Goal: Communication & Community: Answer question/provide support

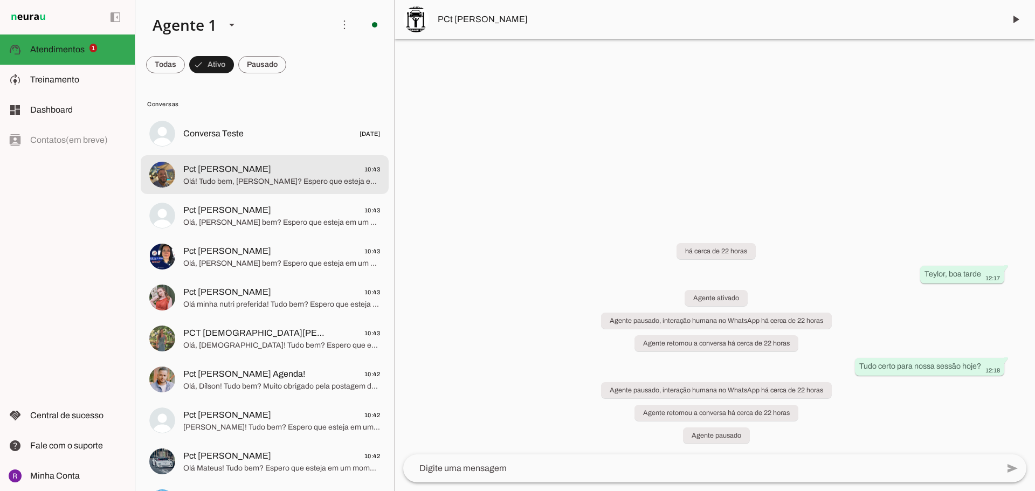
click at [282, 180] on span "Olá! Tudo bem, [PERSON_NAME]? Espero que esteja em um momento de tranquilidade …" at bounding box center [281, 181] width 197 height 11
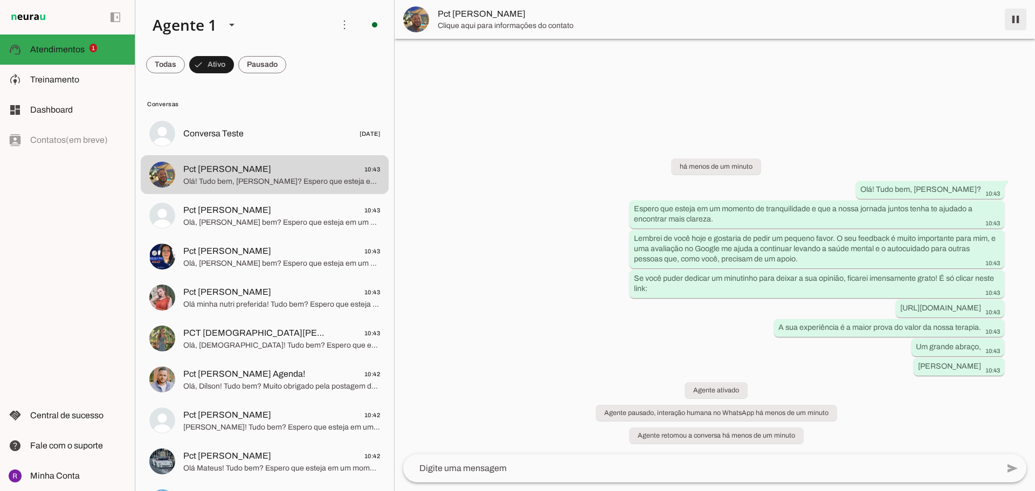
click at [1023, 24] on span at bounding box center [1016, 19] width 26 height 26
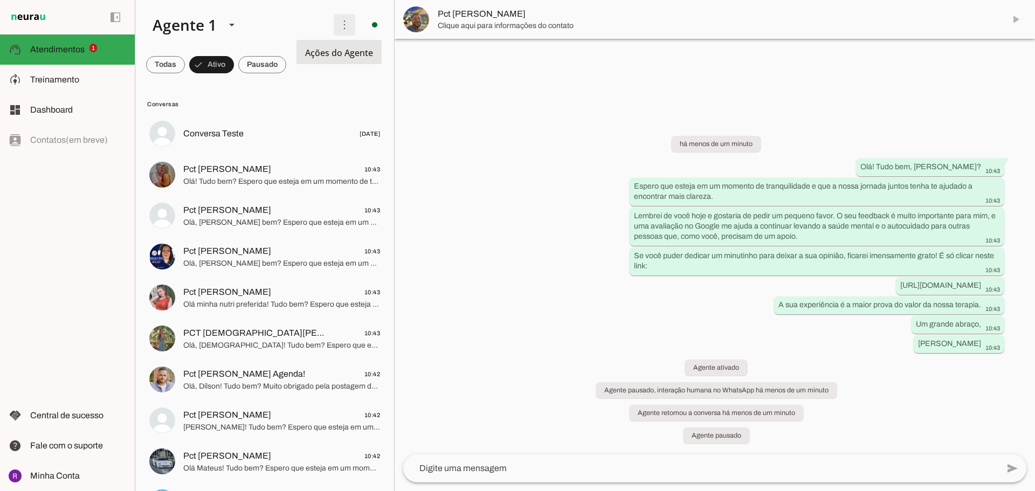
click at [332, 24] on span at bounding box center [345, 25] width 26 height 26
click at [464, 61] on md-item "Ativar chats em massa" at bounding box center [494, 66] width 60 height 52
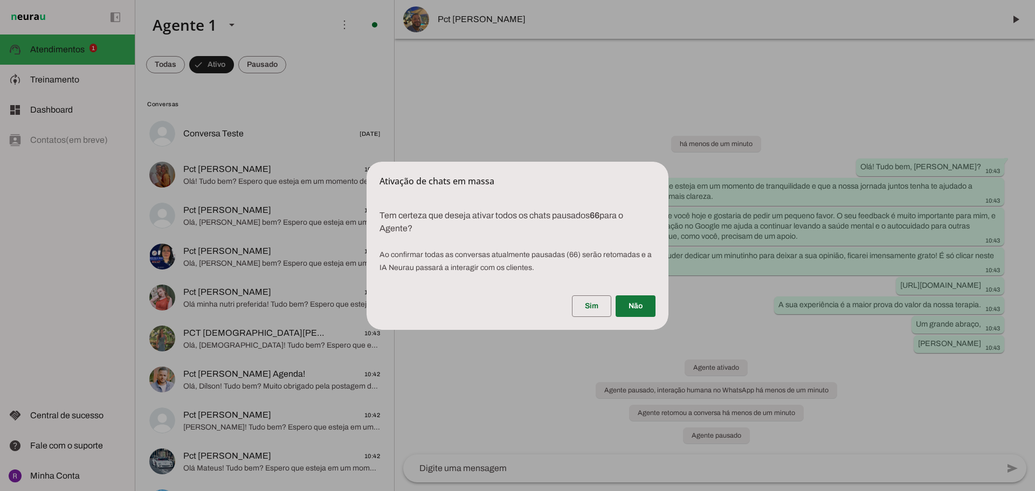
click at [632, 311] on span at bounding box center [636, 306] width 40 height 26
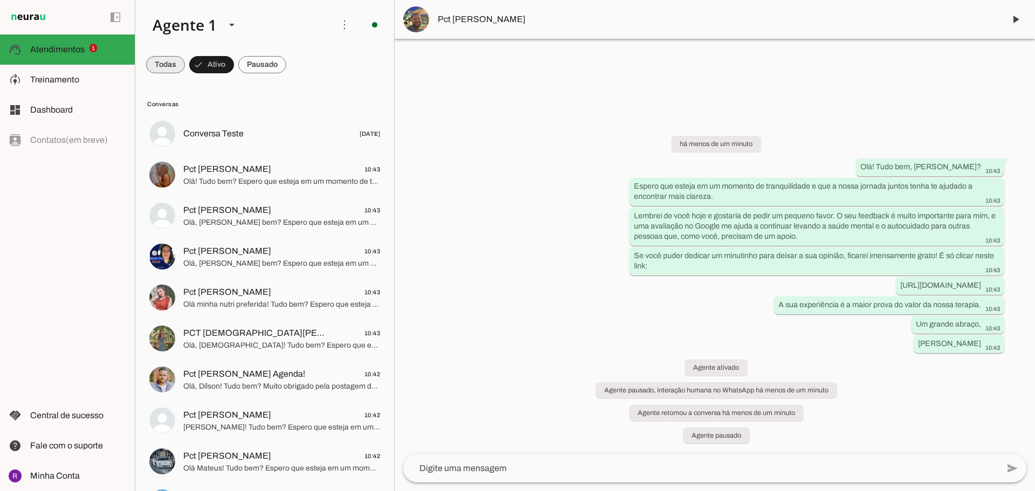
click at [171, 64] on span at bounding box center [165, 65] width 39 height 26
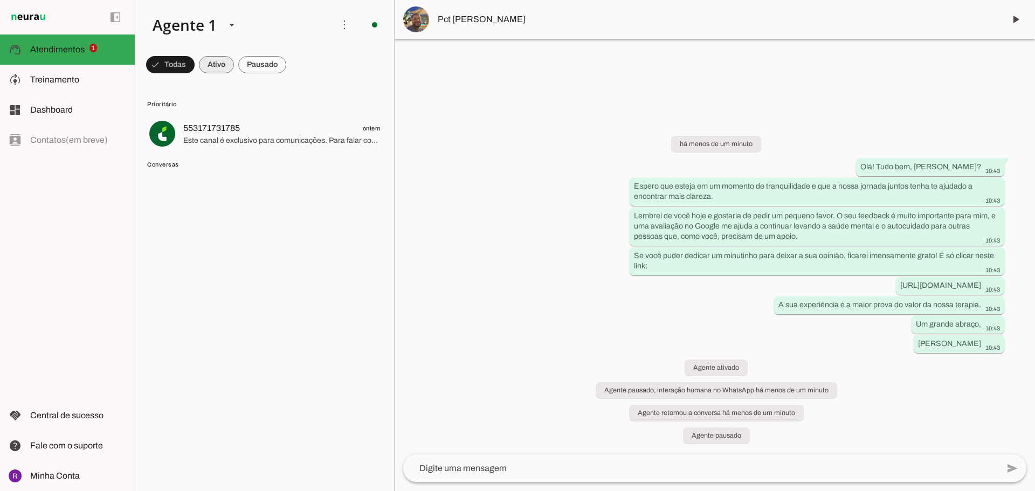
click at [195, 65] on span at bounding box center [170, 65] width 49 height 26
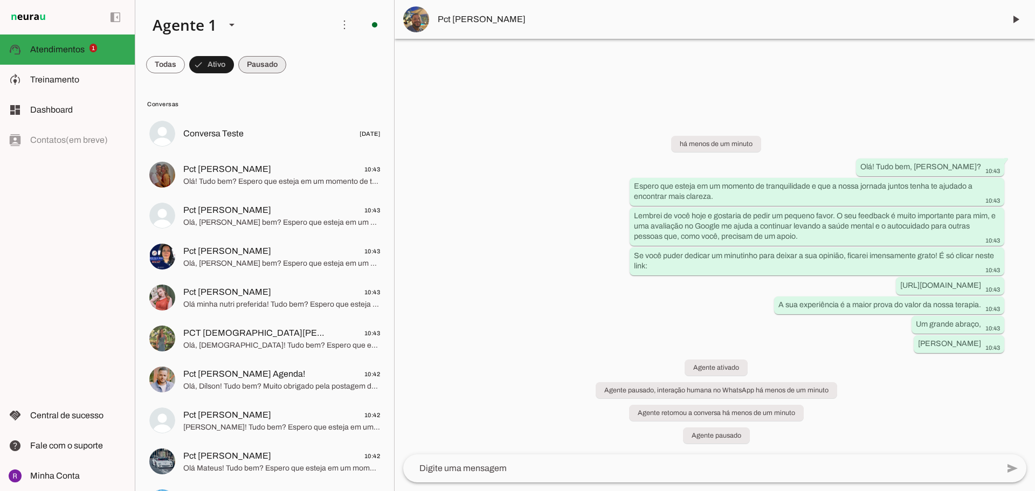
click at [185, 68] on span at bounding box center [165, 65] width 39 height 26
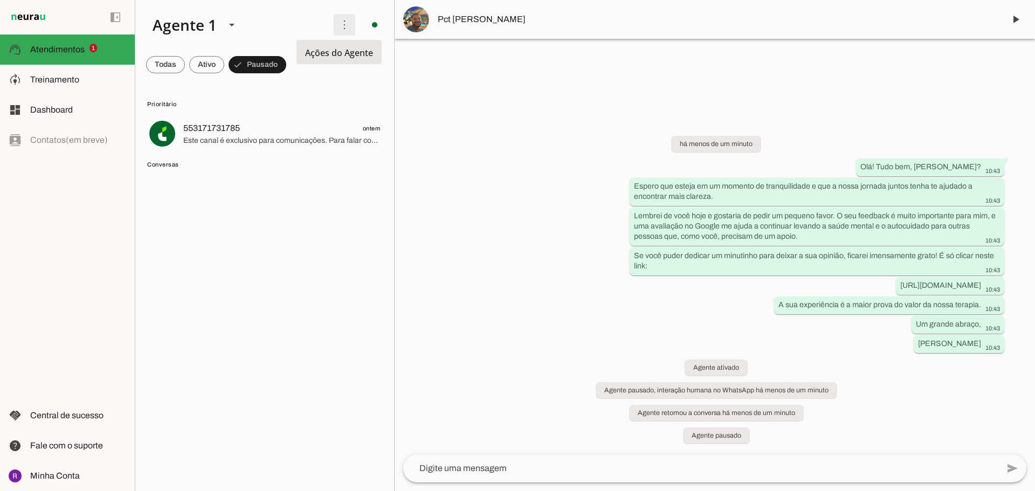
click at [344, 23] on span at bounding box center [345, 25] width 26 height 26
click at [185, 63] on span at bounding box center [165, 65] width 39 height 26
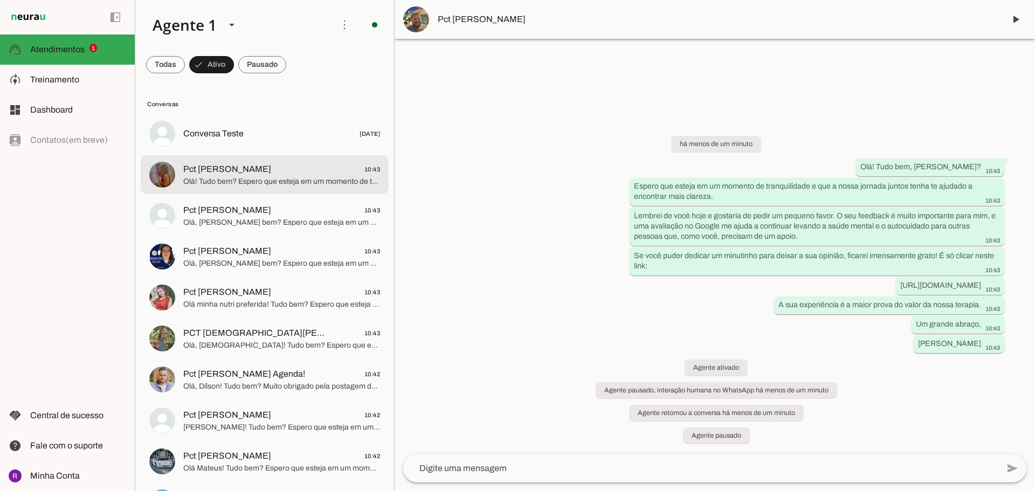
drag, startPoint x: 306, startPoint y: 177, endPoint x: 319, endPoint y: 175, distance: 12.6
click at [308, 177] on span "Olá! Tudo bem? Espero que esteja em um momento de tranquilidade e que a nossa j…" at bounding box center [281, 181] width 197 height 11
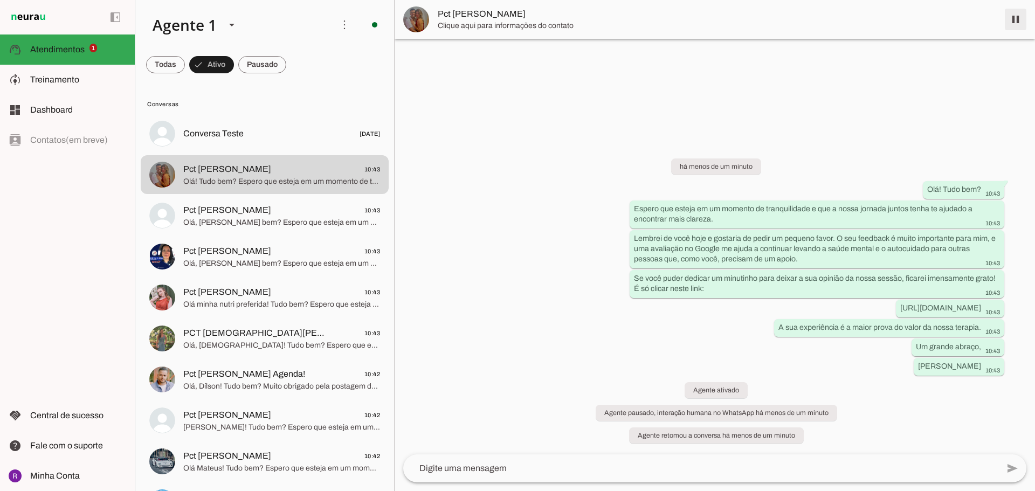
click at [1022, 18] on span at bounding box center [1016, 19] width 26 height 26
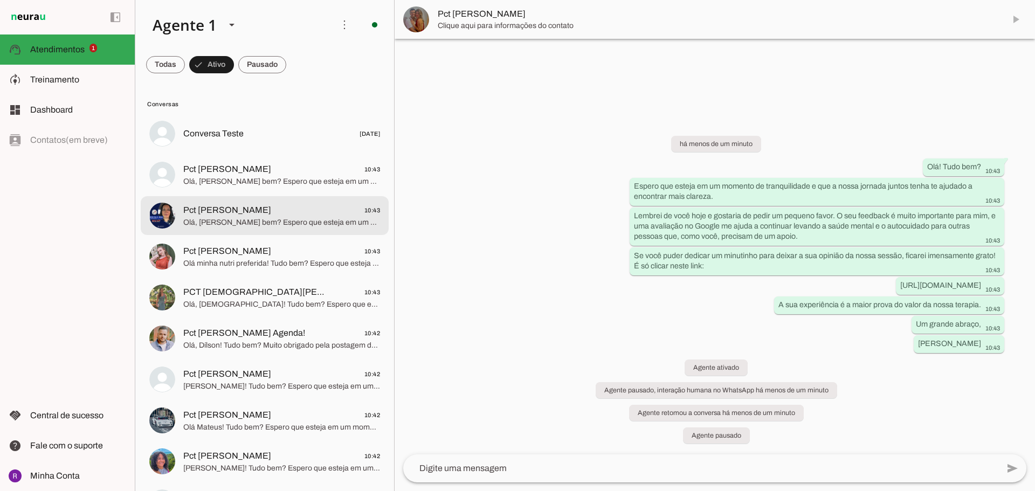
click at [319, 205] on span "Pct [PERSON_NAME] 10:43" at bounding box center [281, 210] width 197 height 13
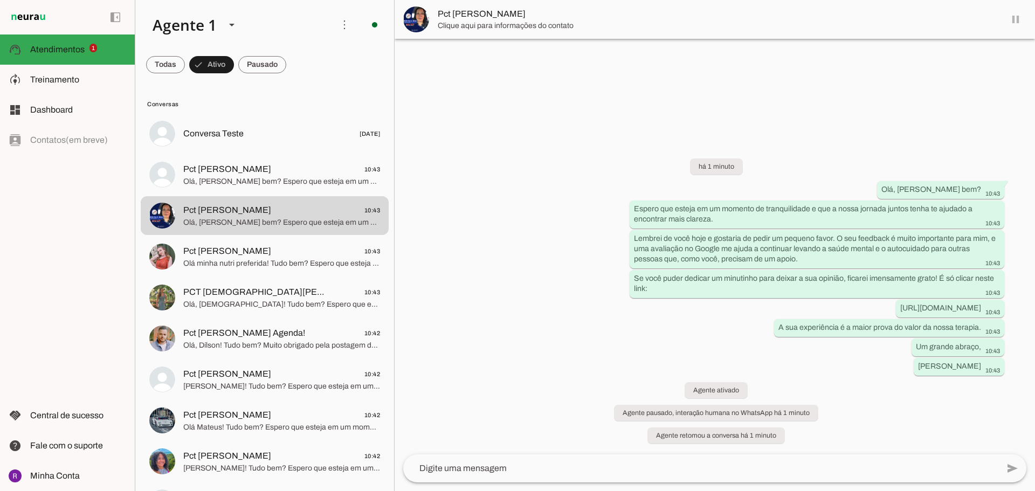
click at [1017, 21] on md-item "Pct [PERSON_NAME]" at bounding box center [715, 19] width 640 height 39
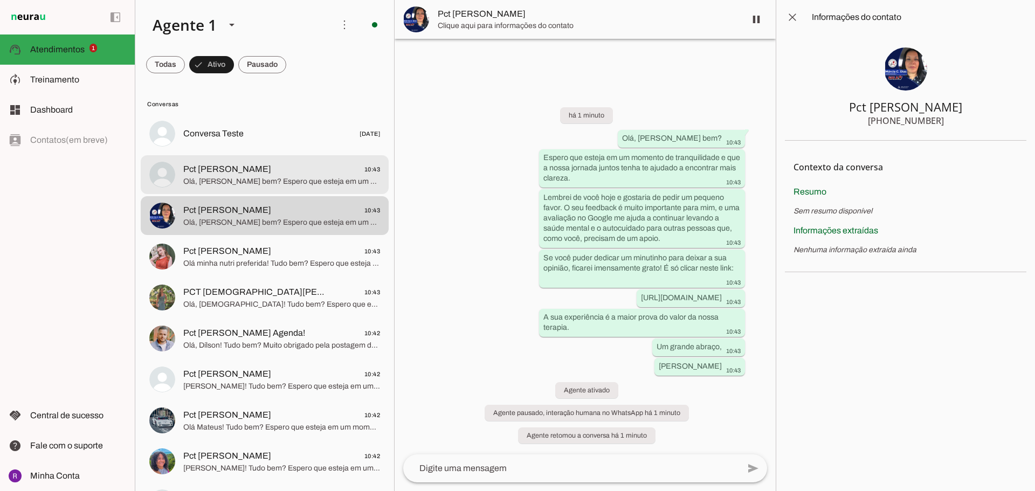
click at [296, 174] on span "Pct [PERSON_NAME] 10:43" at bounding box center [281, 169] width 197 height 13
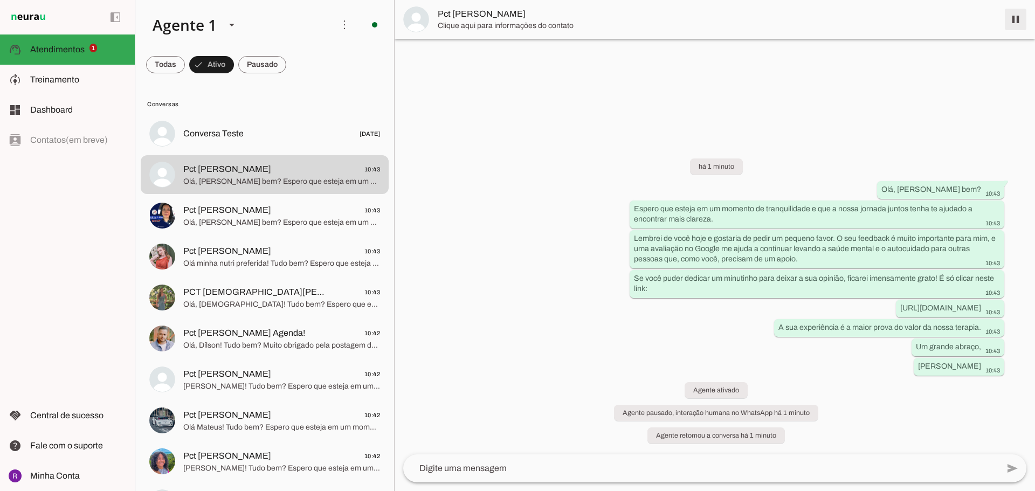
click at [1010, 20] on span at bounding box center [1016, 19] width 26 height 26
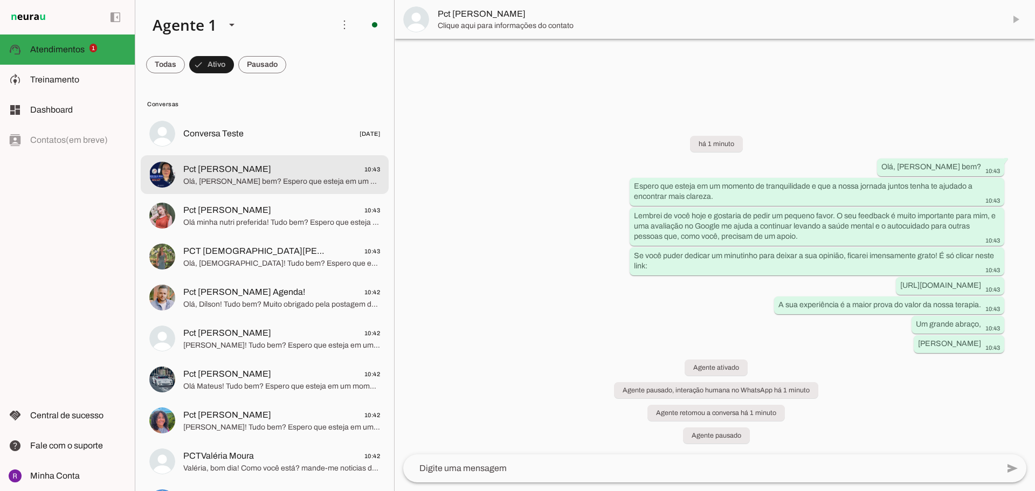
drag, startPoint x: 267, startPoint y: 179, endPoint x: 365, endPoint y: 150, distance: 102.2
click at [272, 178] on span "Olá, [PERSON_NAME] bem? Espero que esteja em um momento de tranquilidade e que …" at bounding box center [281, 181] width 197 height 11
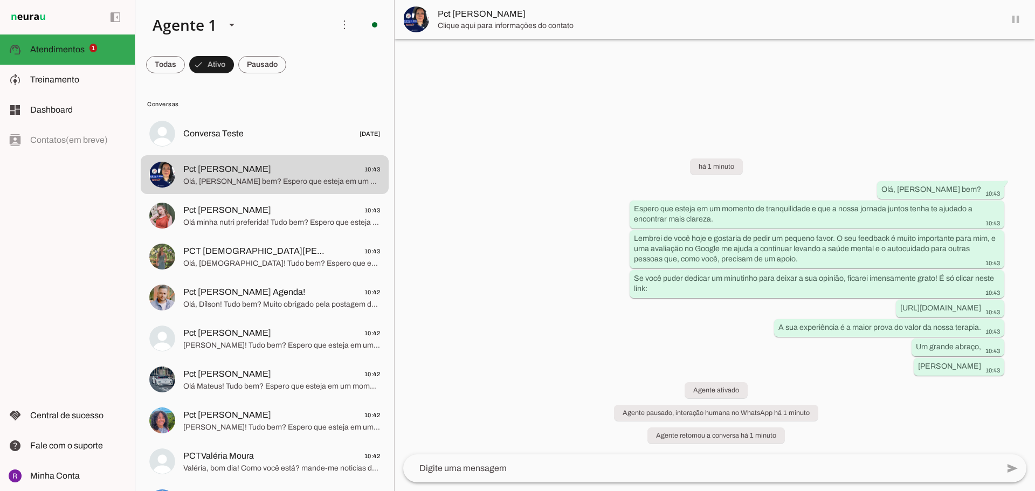
click at [1012, 18] on md-item "Pct [PERSON_NAME]" at bounding box center [715, 19] width 640 height 39
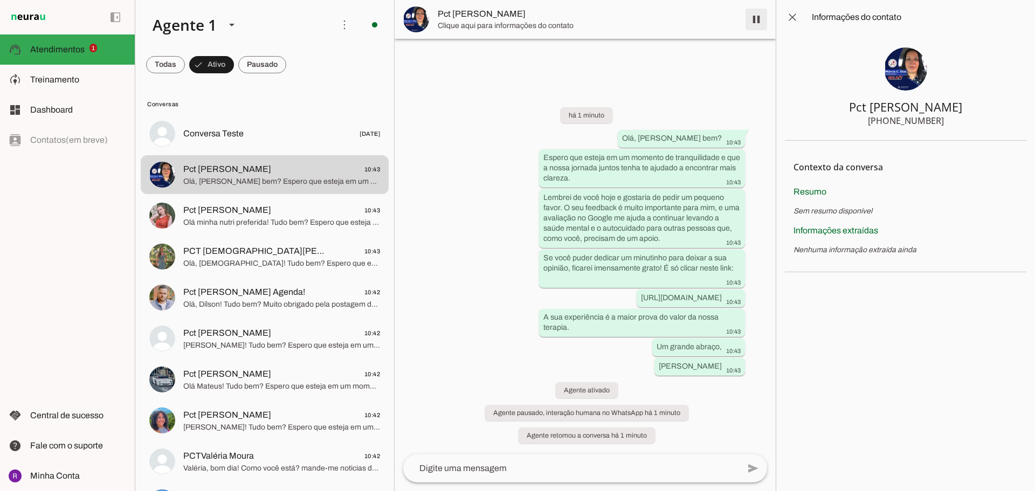
click at [756, 19] on span at bounding box center [756, 19] width 26 height 26
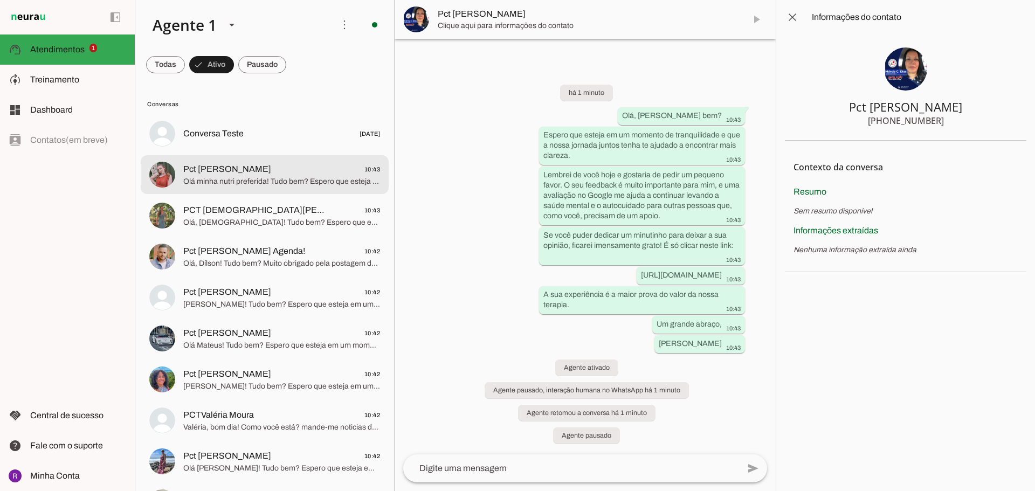
click at [218, 169] on span "Pct [PERSON_NAME]" at bounding box center [227, 169] width 88 height 13
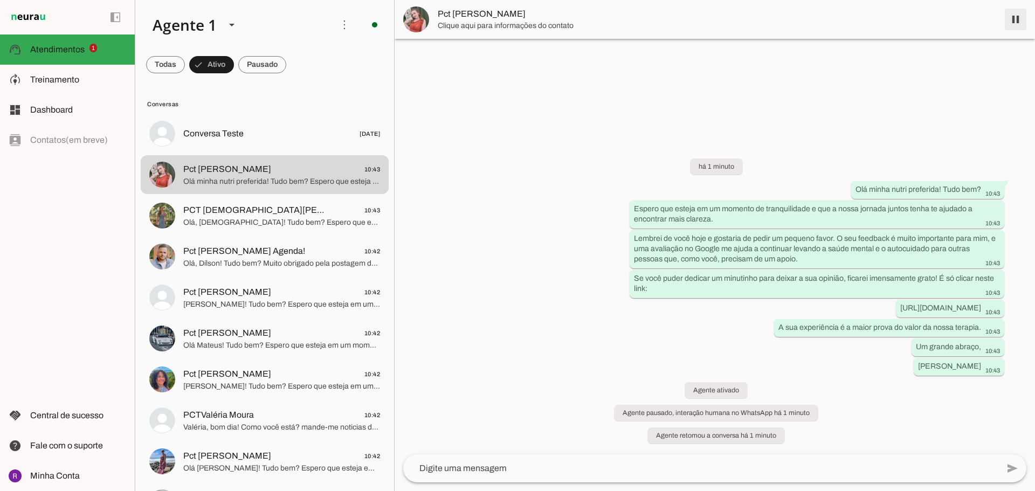
click at [1017, 16] on span at bounding box center [1016, 19] width 26 height 26
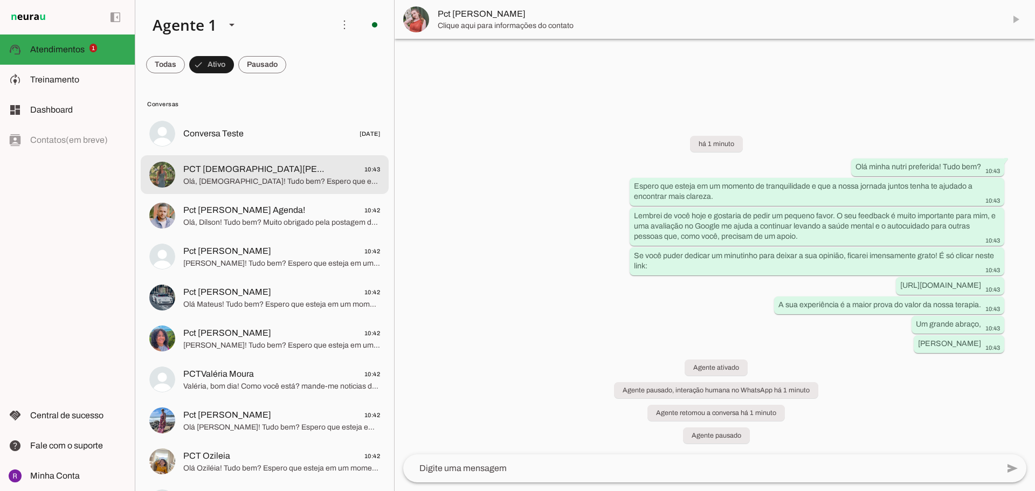
click at [237, 187] on span "Olá, [DEMOGRAPHIC_DATA]! Tudo bem? Espero que esteja em um momento de tranquili…" at bounding box center [281, 181] width 197 height 11
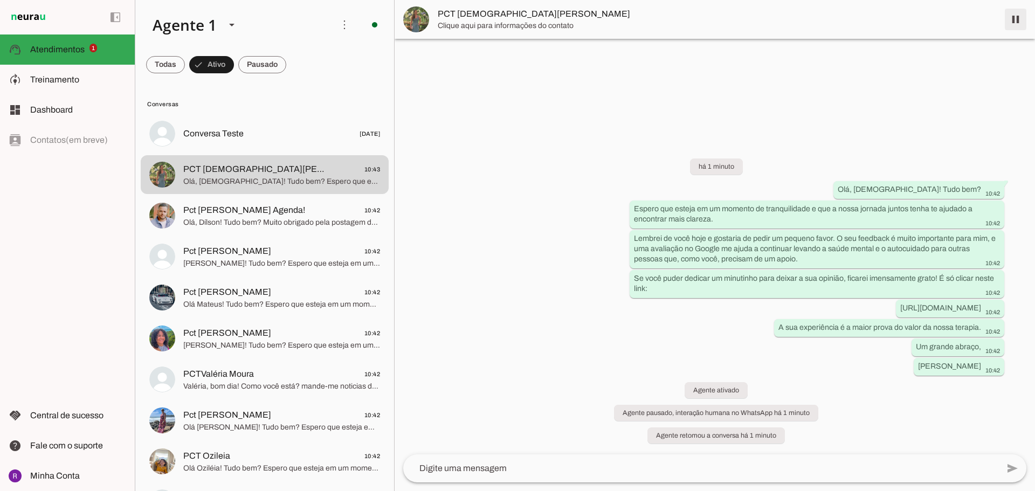
click at [1014, 21] on span at bounding box center [1016, 19] width 26 height 26
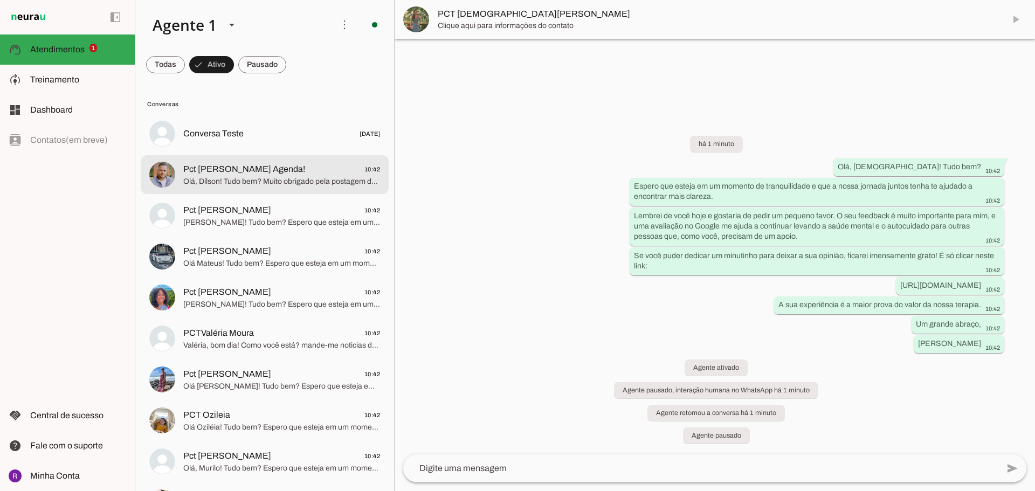
click at [266, 186] on span "Olá, Dílson! Tudo bem? Muito obrigado pela postagem de ontem, Fiquei emocionado…" at bounding box center [281, 181] width 197 height 11
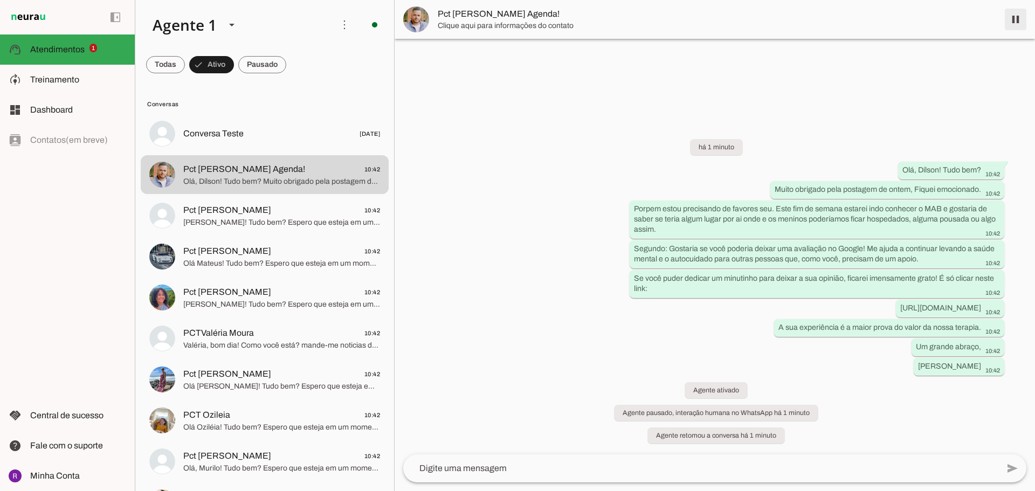
click at [1018, 20] on span at bounding box center [1016, 19] width 26 height 26
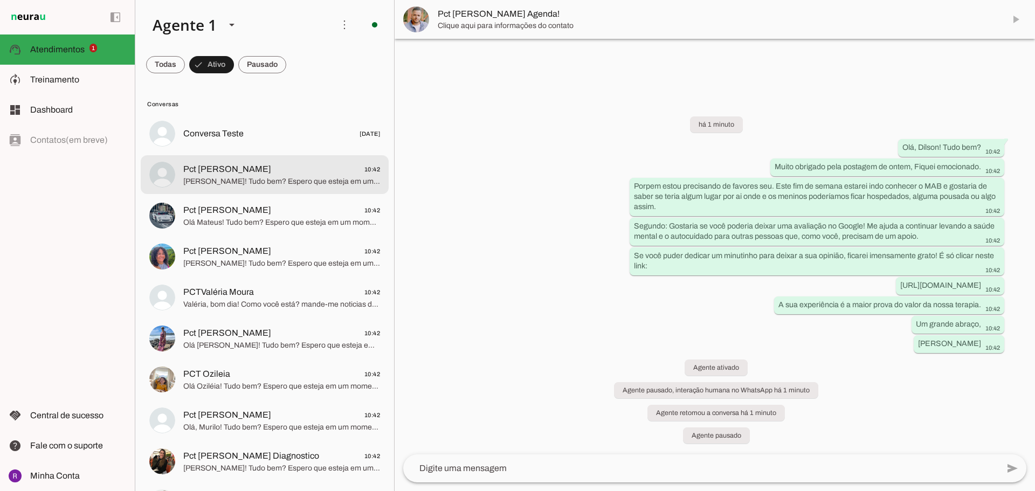
click at [257, 165] on span "Pct [PERSON_NAME] 10:42" at bounding box center [281, 169] width 197 height 13
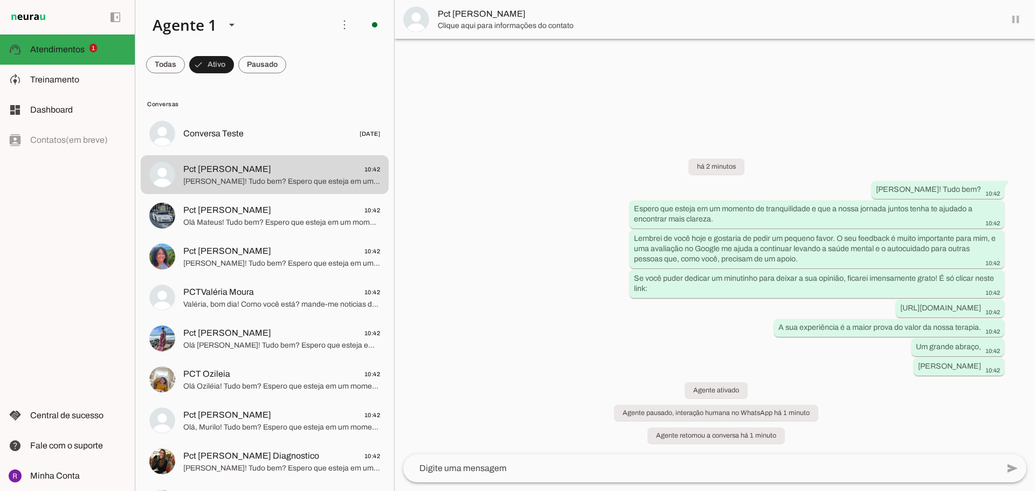
click at [1012, 20] on md-item "Pct [PERSON_NAME]" at bounding box center [715, 19] width 640 height 39
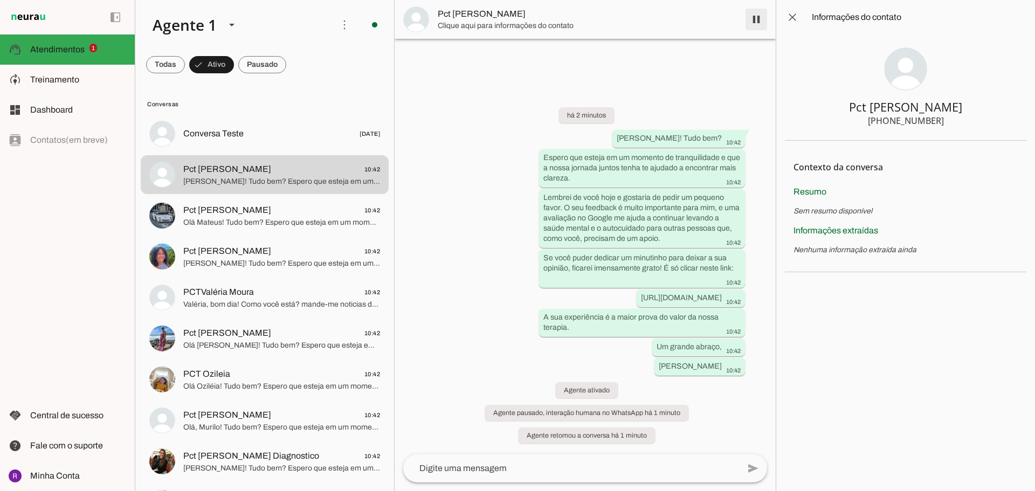
click at [757, 17] on span at bounding box center [756, 19] width 26 height 26
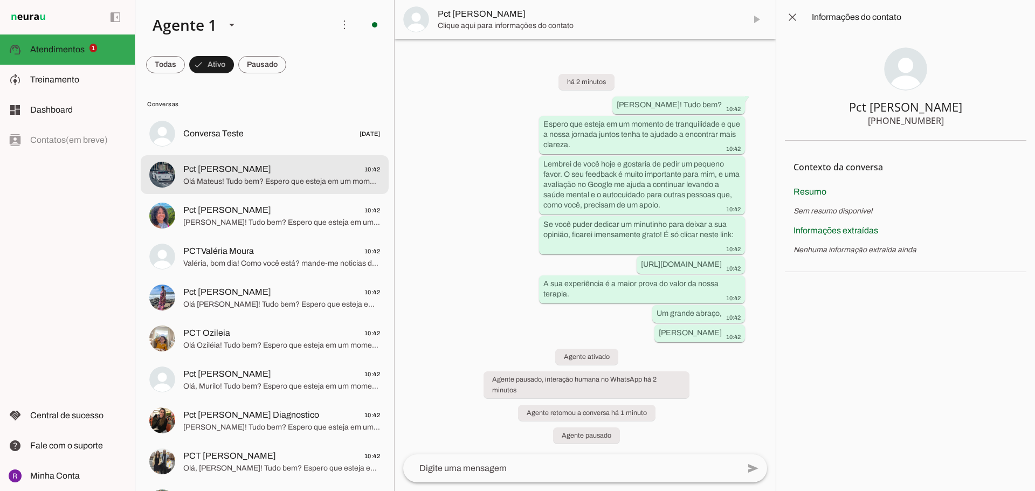
click at [205, 182] on span "Olá Mateus! Tudo bem? Espero que esteja em um momento de tranquilidade e que a …" at bounding box center [281, 181] width 197 height 11
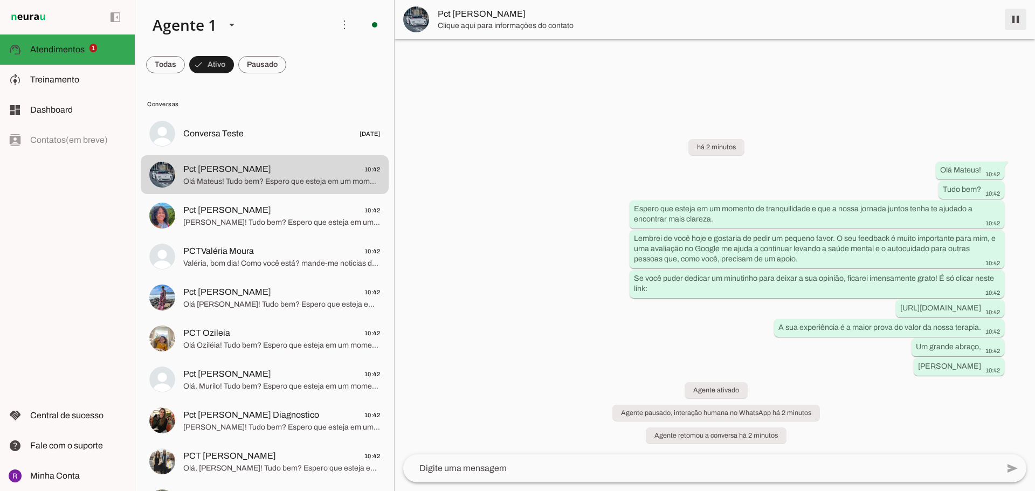
click at [1016, 26] on span at bounding box center [1016, 19] width 26 height 26
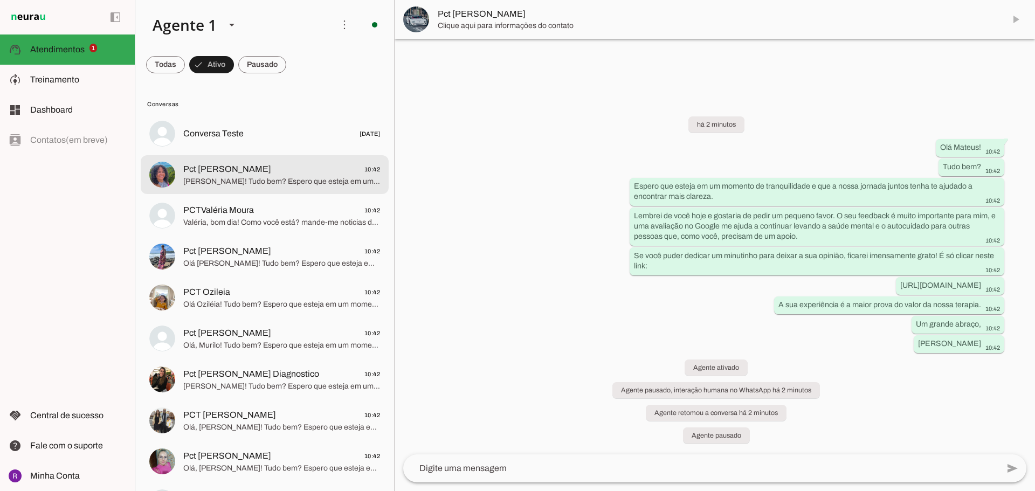
click at [256, 178] on span "[PERSON_NAME]! Tudo bem? Espero que esteja em um momento de tranquilidade e que…" at bounding box center [281, 181] width 197 height 11
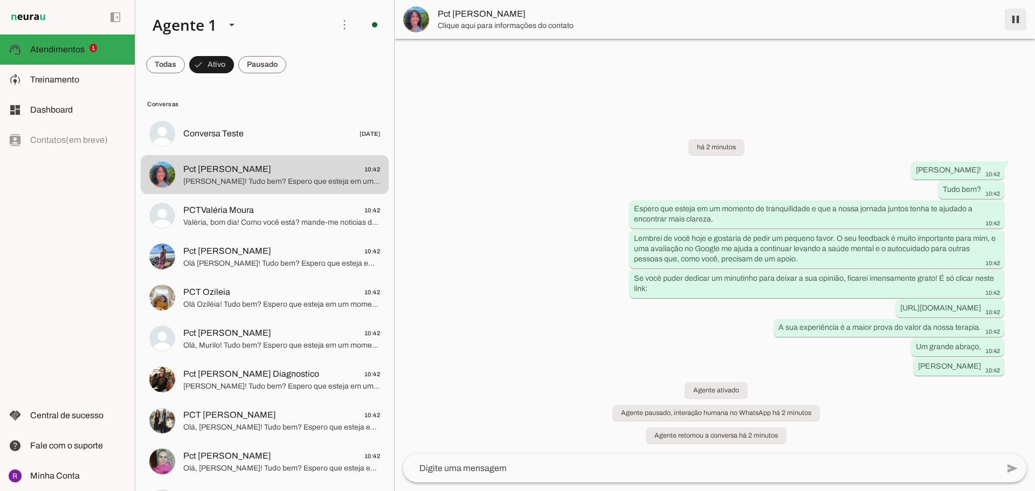
click at [1015, 21] on span at bounding box center [1016, 19] width 26 height 26
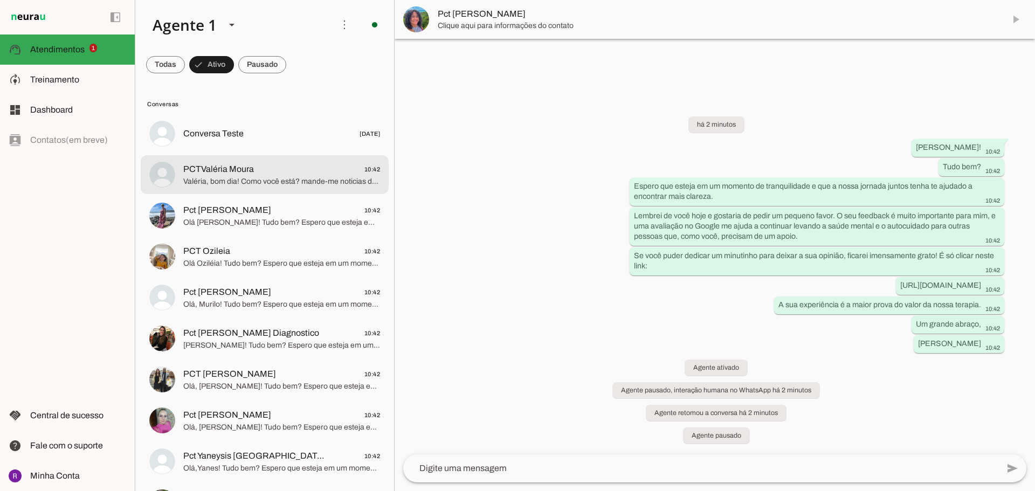
click at [237, 172] on span "PCTValéria Moura" at bounding box center [218, 169] width 71 height 13
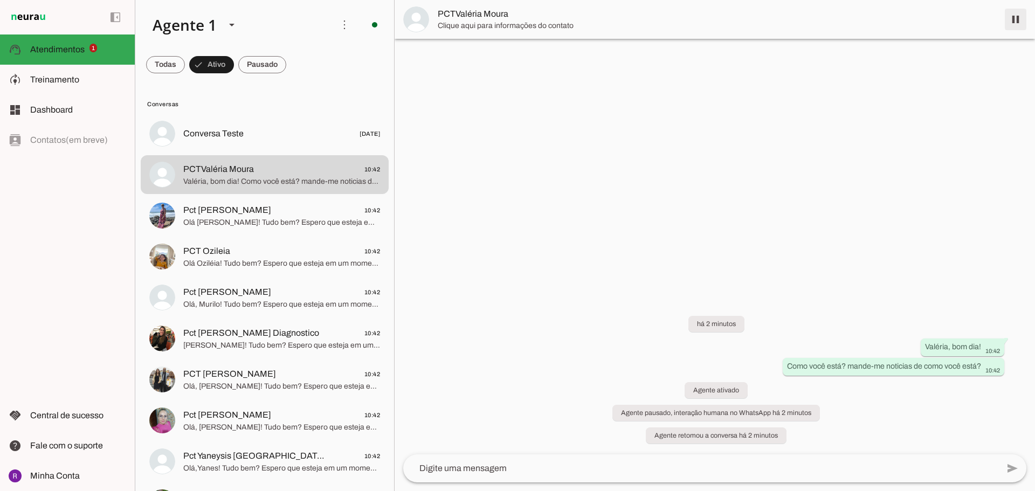
click at [1016, 21] on span at bounding box center [1016, 19] width 26 height 26
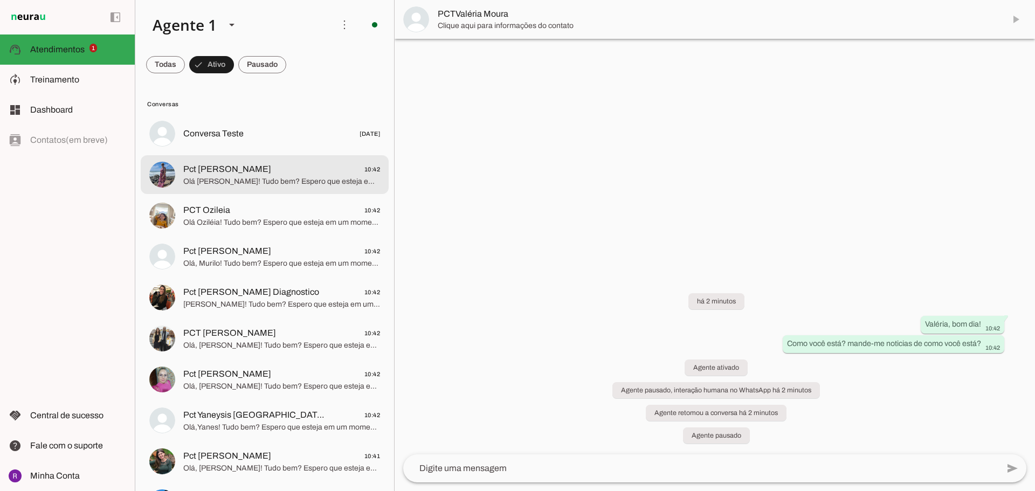
click at [287, 175] on span "Pct [PERSON_NAME] 10:42" at bounding box center [281, 169] width 197 height 13
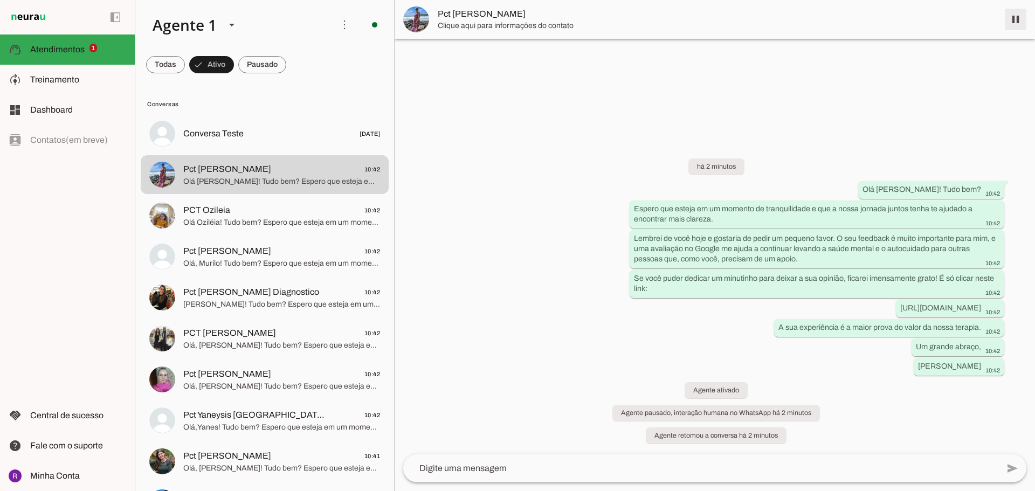
click at [1016, 18] on span at bounding box center [1016, 19] width 26 height 26
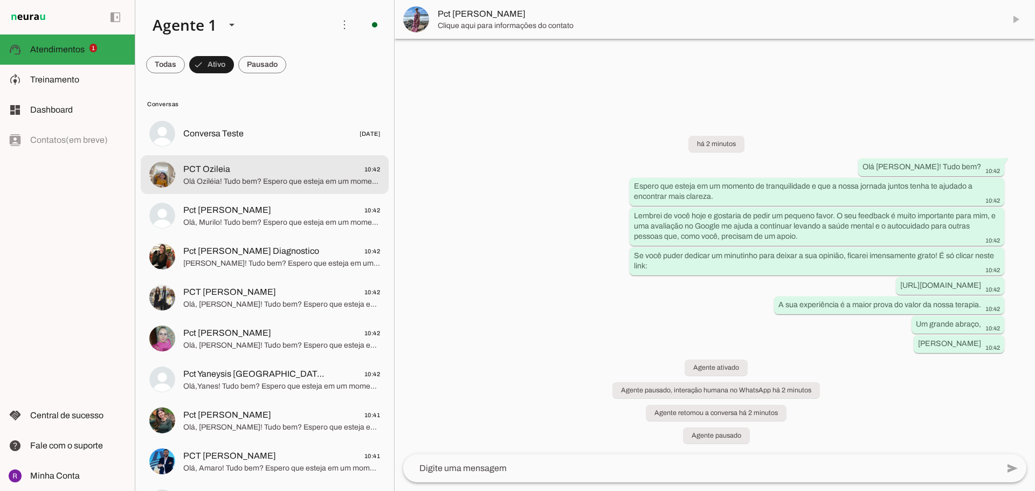
click at [285, 173] on span "PCT Ozileia 10:42" at bounding box center [281, 169] width 197 height 13
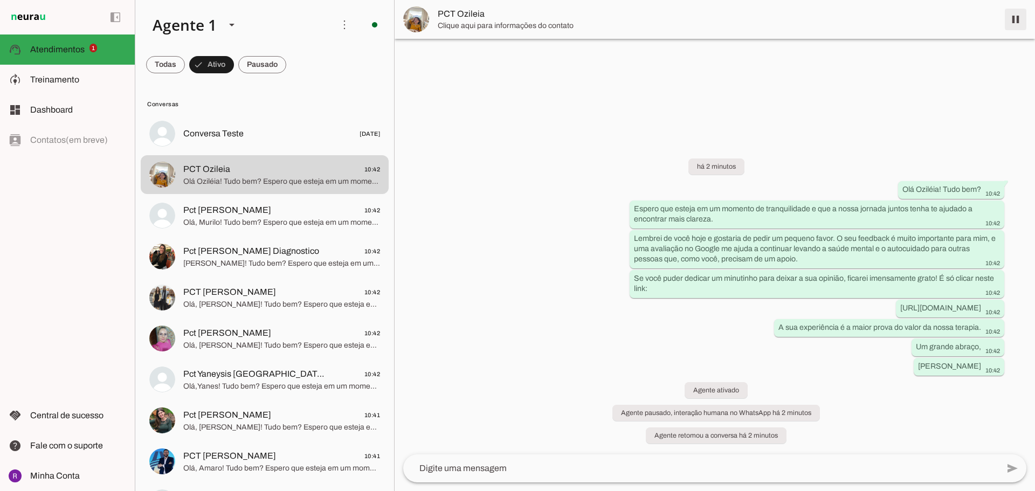
click at [1014, 19] on span at bounding box center [1016, 19] width 26 height 26
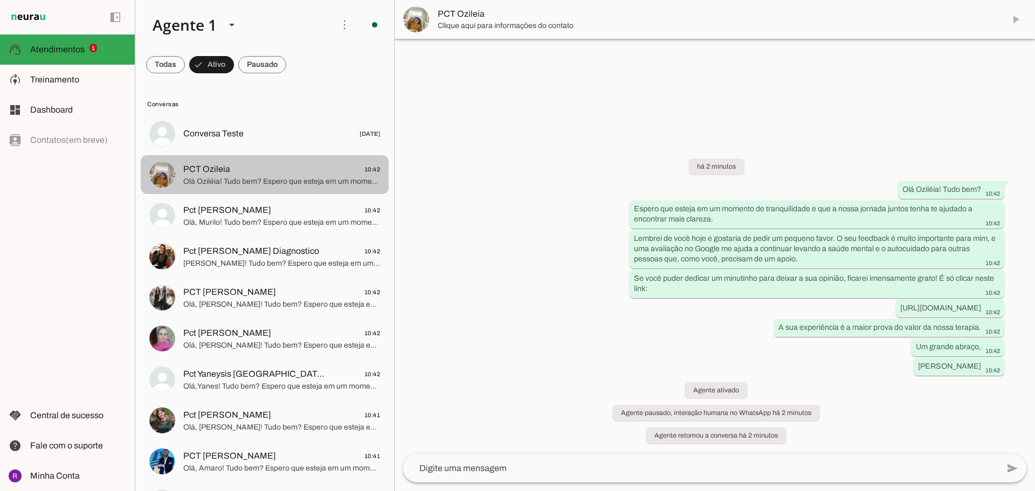
click at [206, 184] on span "Olá Oziléia! Tudo bem? Espero que esteja em um momento de tranquilidade e que a…" at bounding box center [281, 181] width 197 height 11
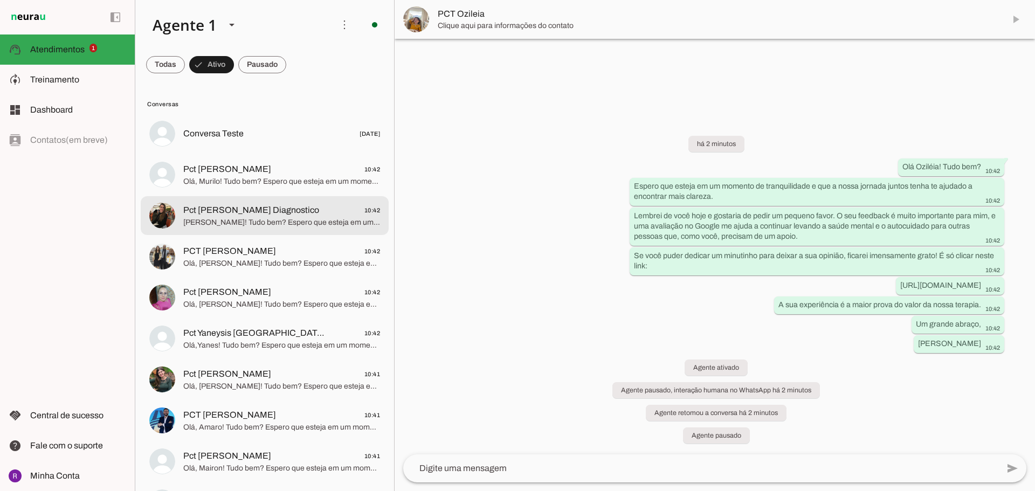
click at [235, 210] on span "Pct [PERSON_NAME] Diagnostico" at bounding box center [251, 210] width 136 height 13
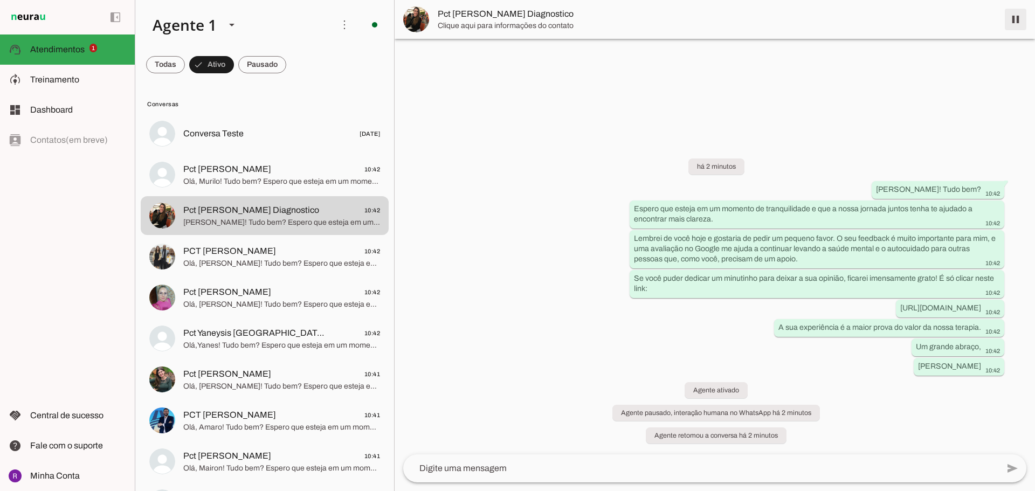
click at [1010, 17] on span at bounding box center [1016, 19] width 26 height 26
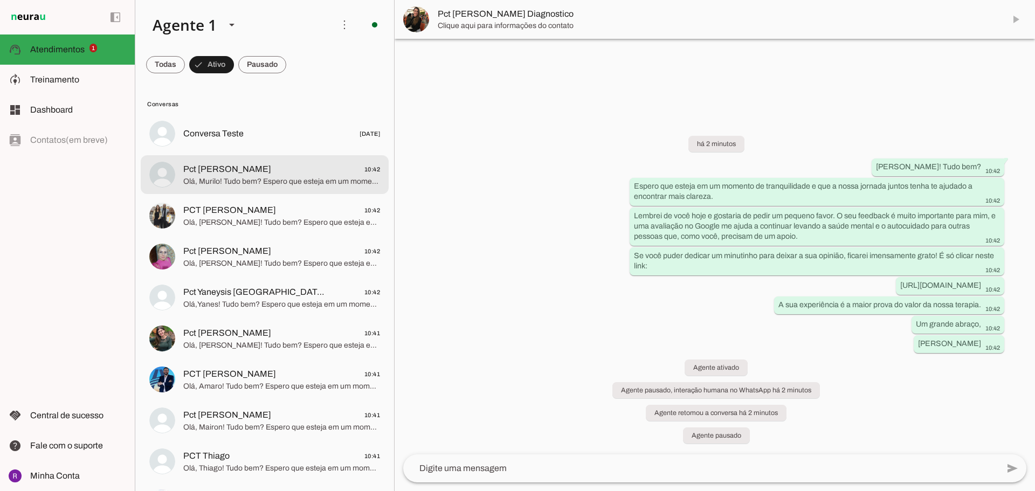
click at [252, 169] on span "Pct [PERSON_NAME] 10:42" at bounding box center [281, 169] width 197 height 13
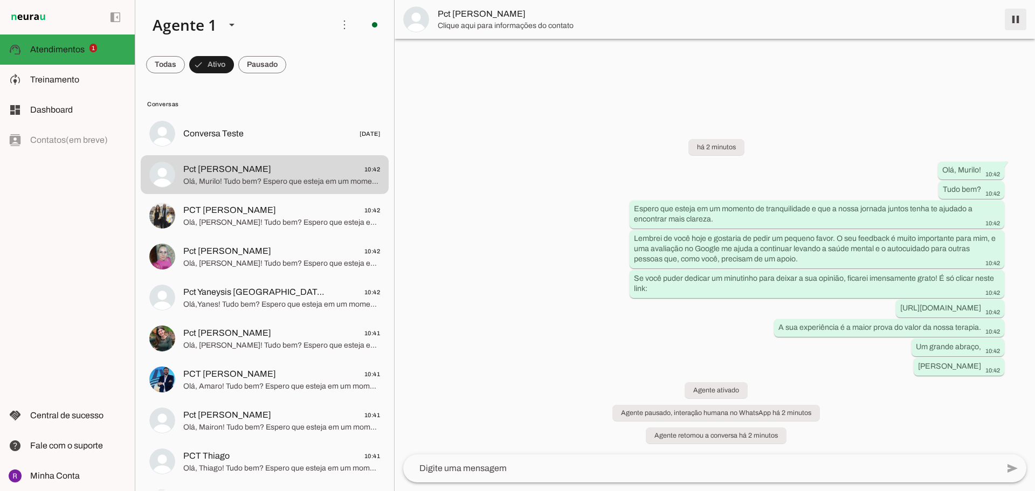
click at [1016, 19] on span at bounding box center [1016, 19] width 26 height 26
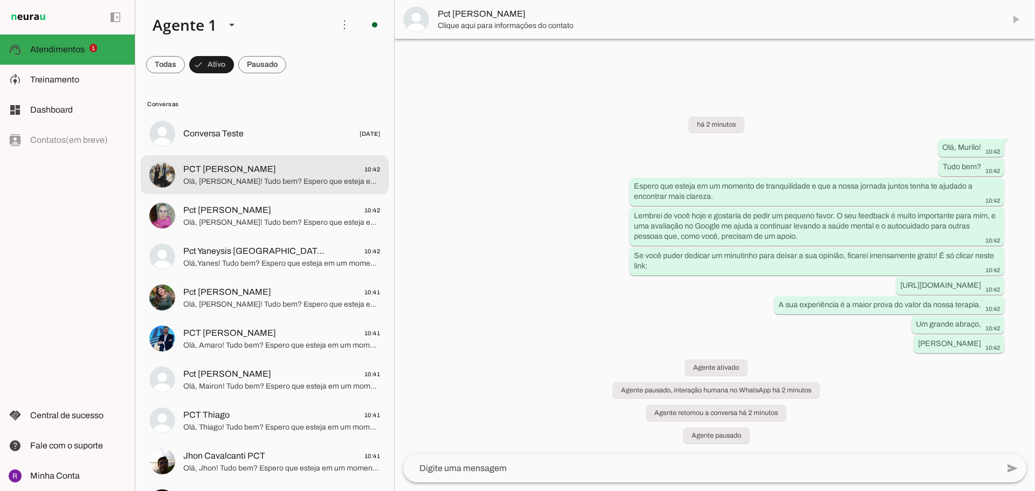
click at [244, 185] on span "Olá, [PERSON_NAME]! Tudo bem? Espero que esteja em um momento de tranquilidade …" at bounding box center [281, 181] width 197 height 11
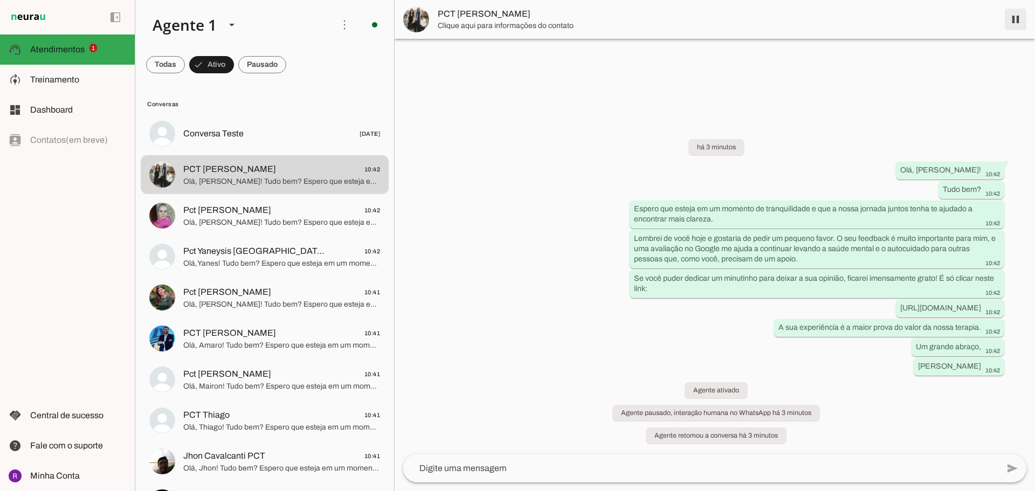
click at [1015, 20] on span at bounding box center [1016, 19] width 26 height 26
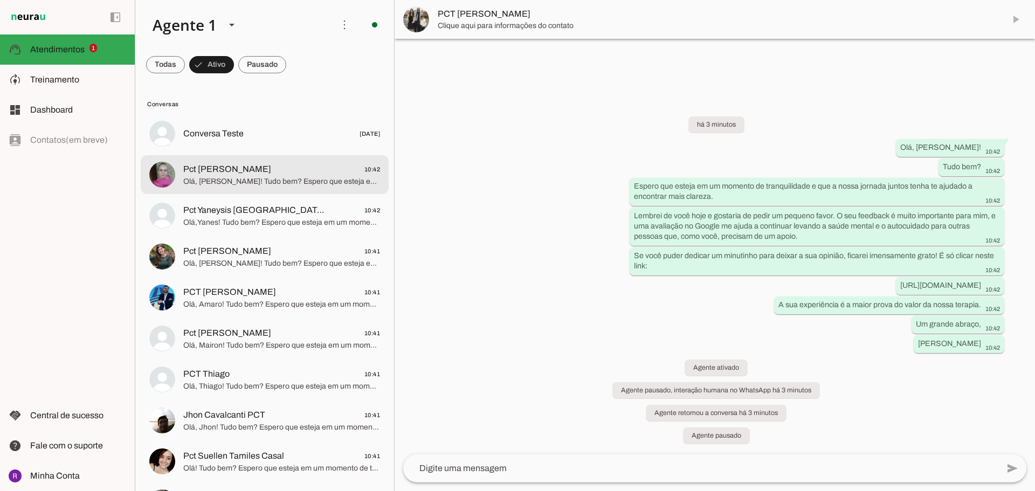
click at [249, 178] on span "Olá, [PERSON_NAME]! Tudo bem? Espero que esteja em um momento de tranquilidade …" at bounding box center [281, 181] width 197 height 11
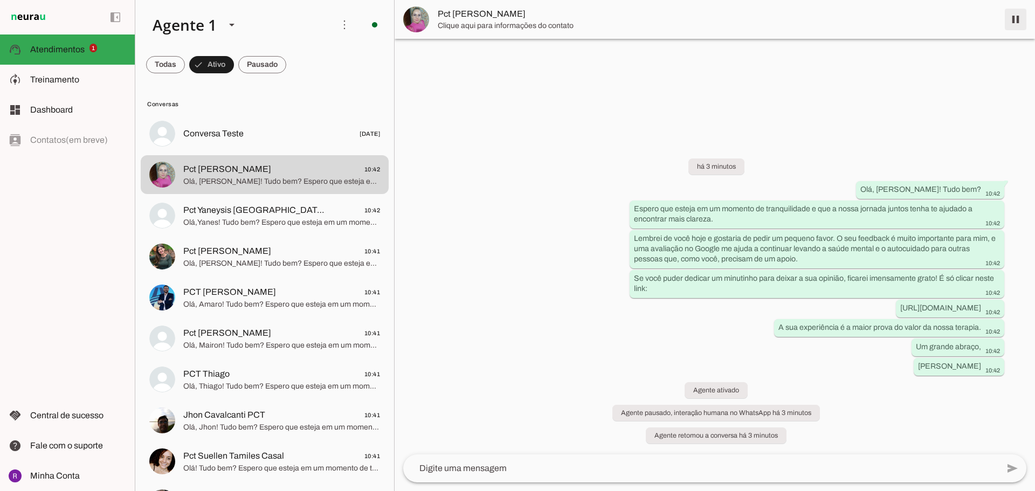
click at [1013, 22] on span at bounding box center [1016, 19] width 26 height 26
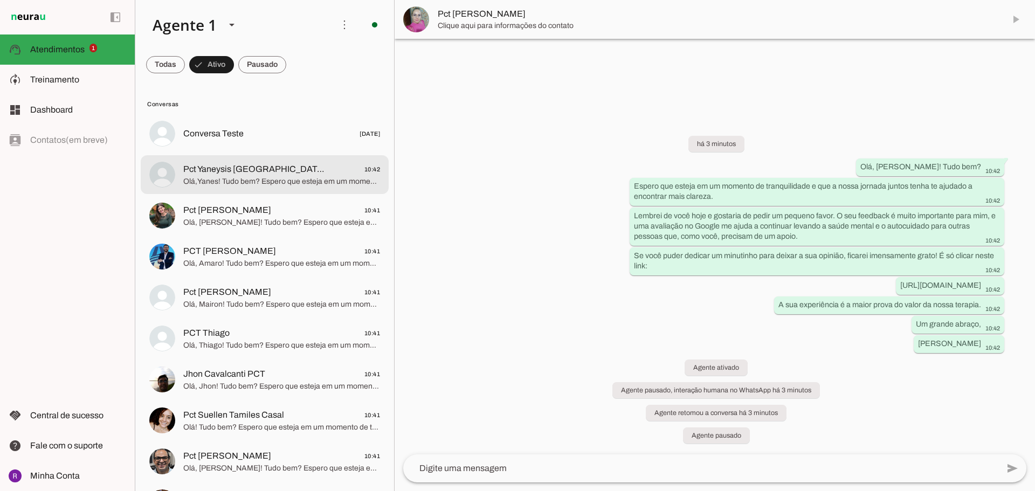
click at [260, 178] on span "Olá,Yanes! Tudo bem? Espero que esteja em um momento de tranquilidade e que a n…" at bounding box center [281, 181] width 197 height 11
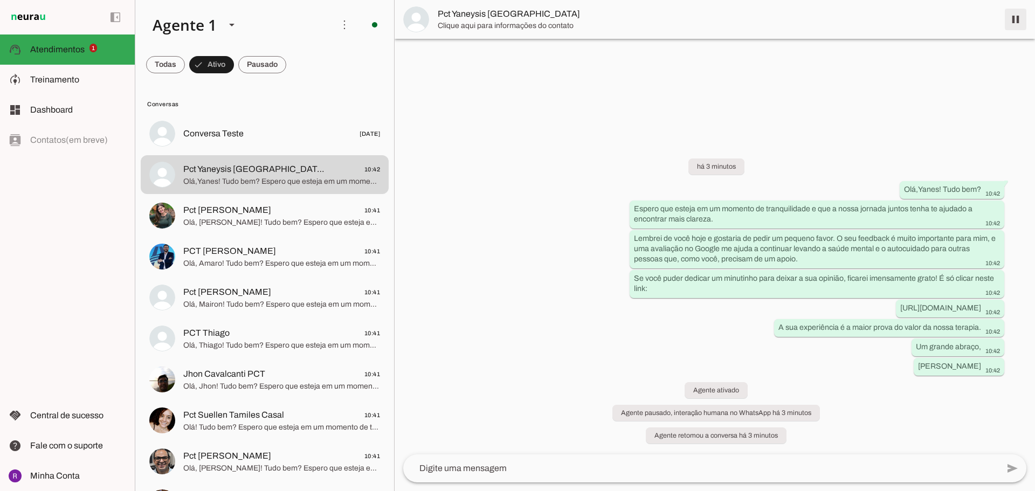
click at [1015, 21] on span at bounding box center [1016, 19] width 26 height 26
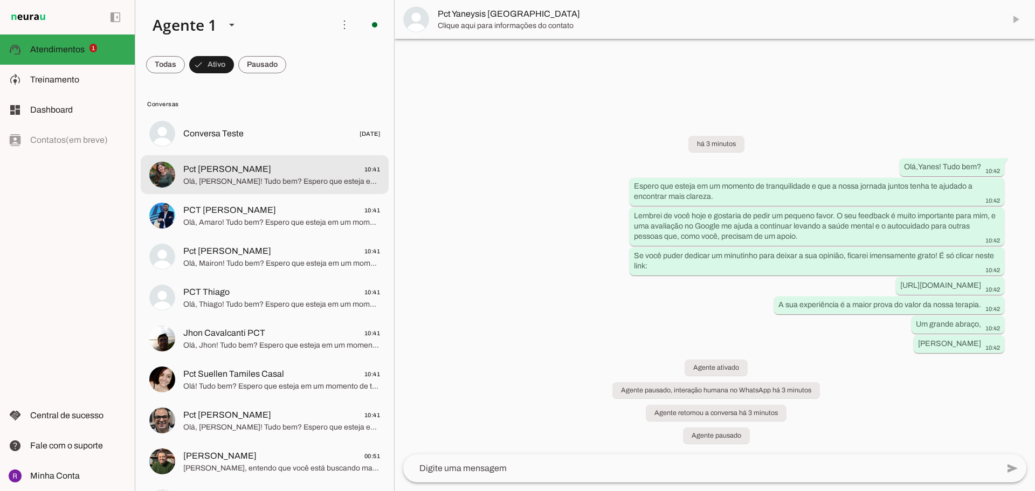
click at [210, 142] on div at bounding box center [281, 134] width 197 height 16
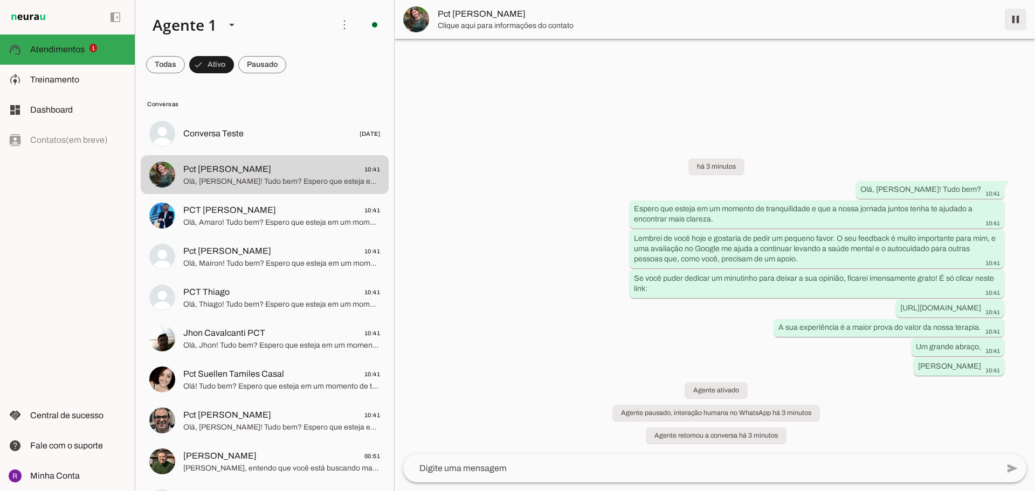
click at [1012, 20] on span at bounding box center [1016, 19] width 26 height 26
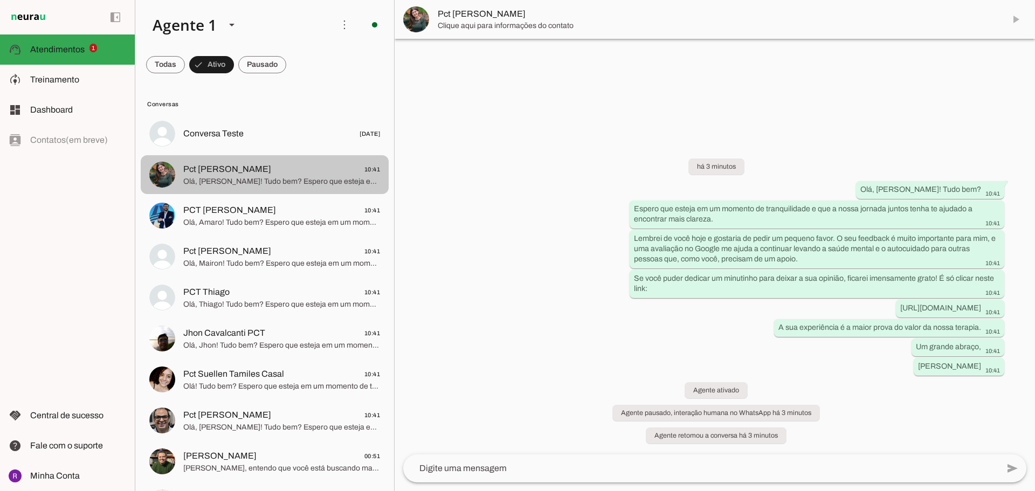
click at [275, 217] on span "Olá, Amaro! Tudo bem? Espero que esteja em um momento de tranquilidade e que a …" at bounding box center [281, 222] width 197 height 11
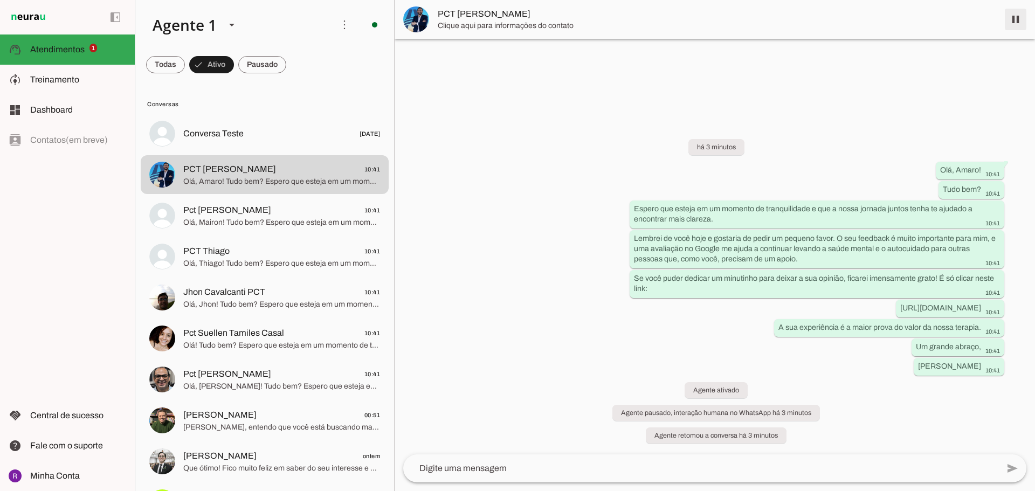
click at [1016, 21] on span at bounding box center [1016, 19] width 26 height 26
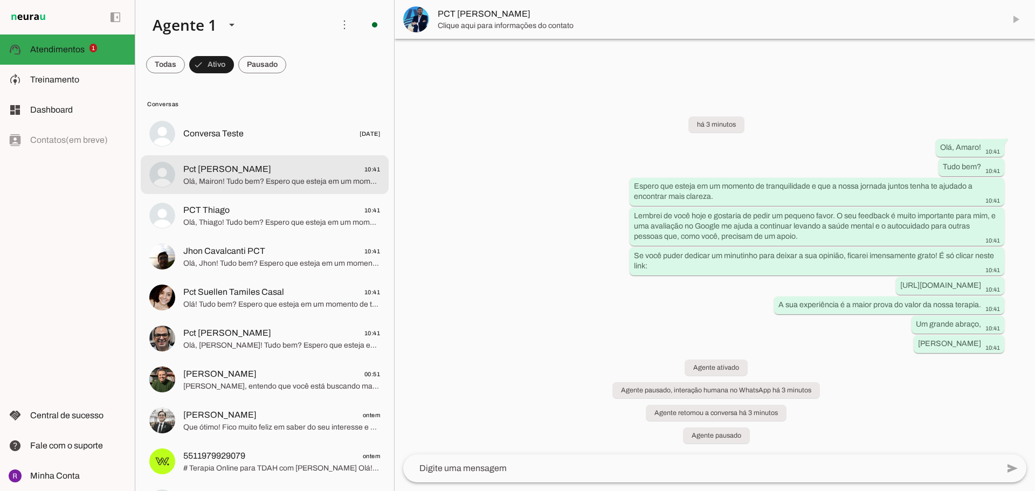
click at [287, 165] on span "Pct [PERSON_NAME] 10:41" at bounding box center [281, 169] width 197 height 13
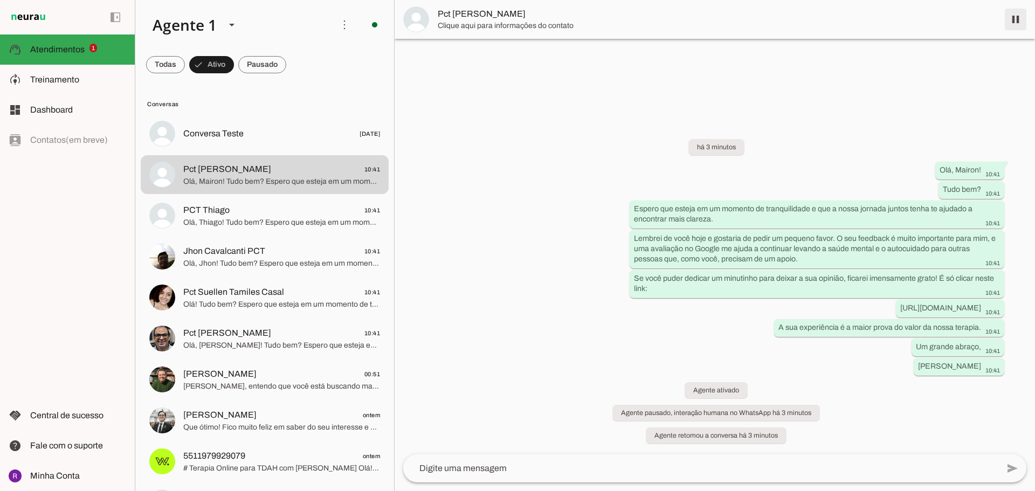
click at [1017, 17] on span at bounding box center [1016, 19] width 26 height 26
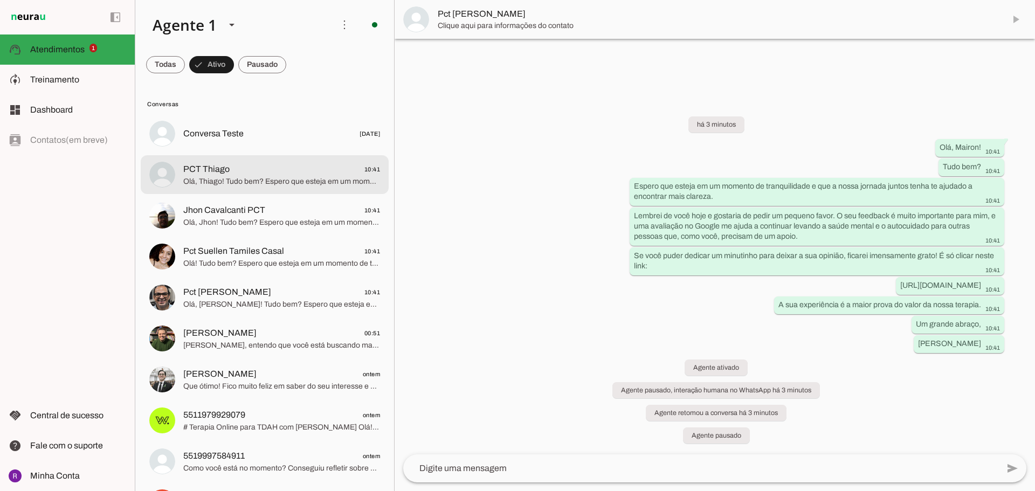
click at [229, 168] on span "PCT Thiago" at bounding box center [206, 169] width 46 height 13
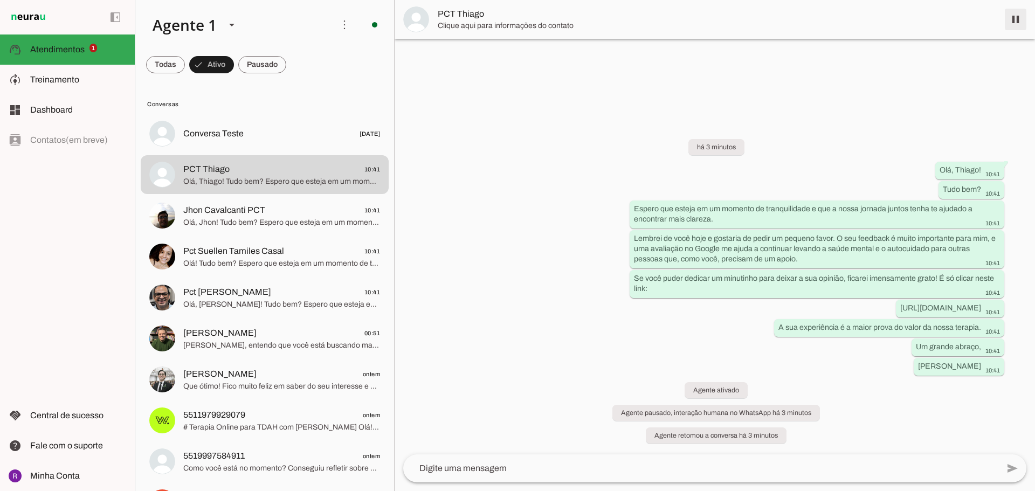
click at [1015, 19] on span at bounding box center [1016, 19] width 26 height 26
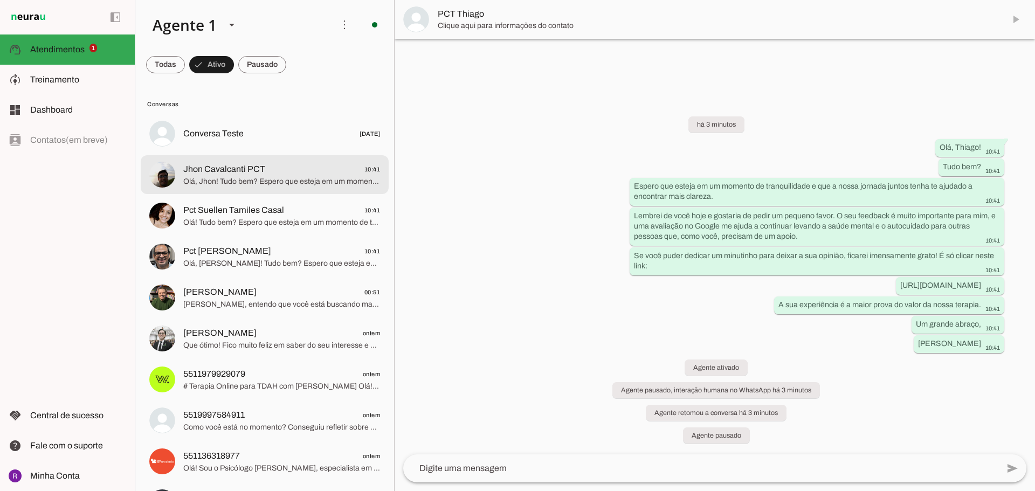
click at [254, 169] on span "Jhon Cavalcanti PCT" at bounding box center [224, 169] width 82 height 13
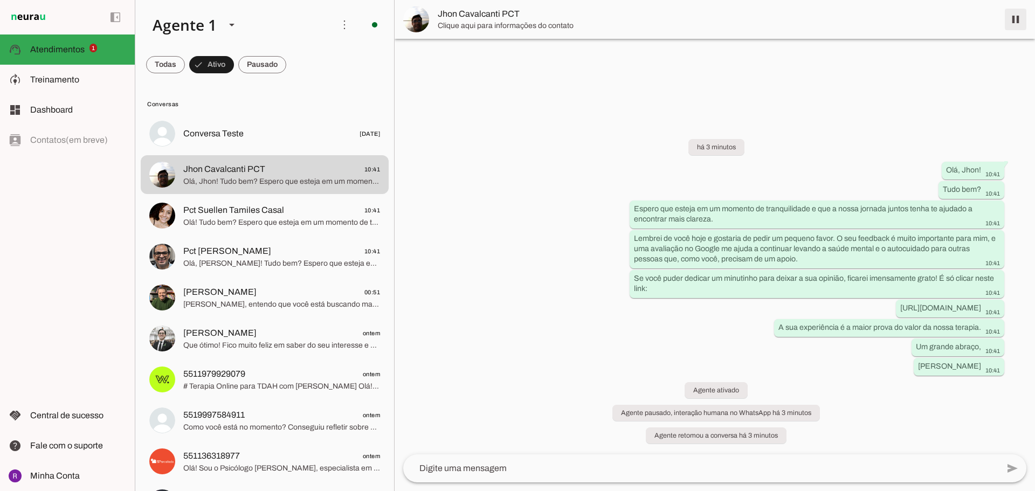
click at [1017, 19] on span at bounding box center [1016, 19] width 26 height 26
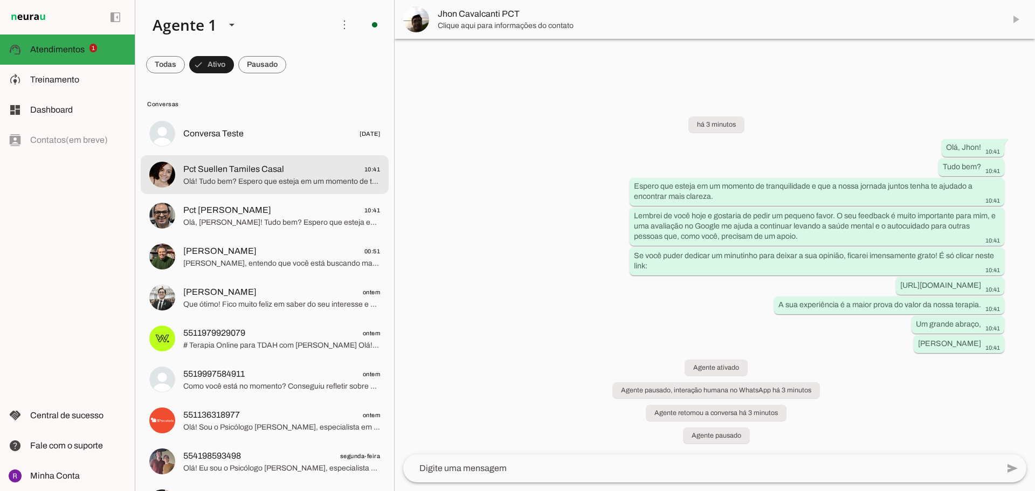
click at [328, 168] on span "Pct Suellen Tamiles Casal 10:41" at bounding box center [281, 169] width 197 height 13
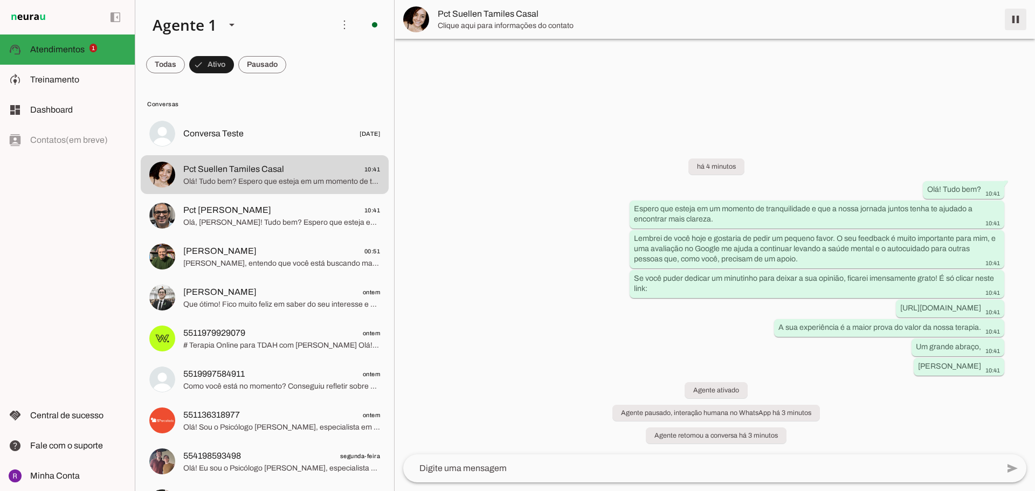
click at [1015, 22] on span at bounding box center [1016, 19] width 26 height 26
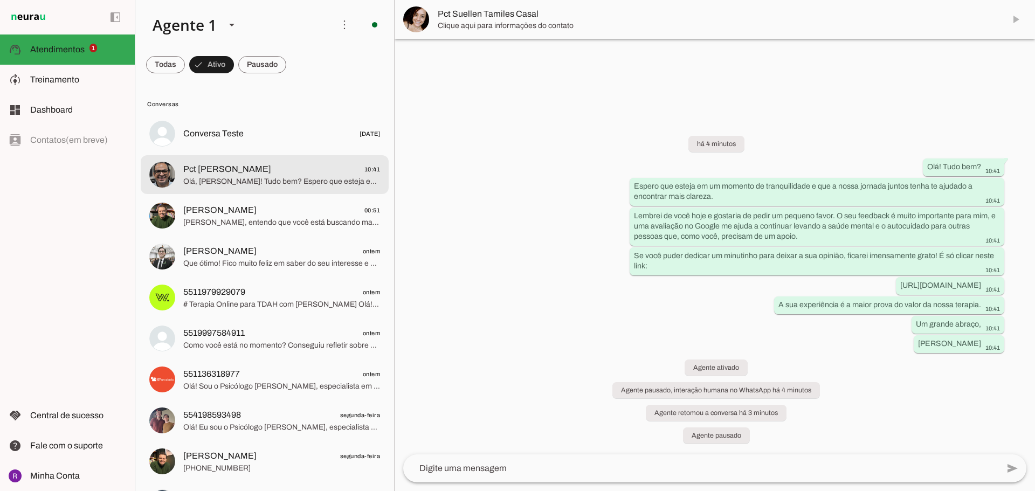
click at [284, 177] on span "Olá, [PERSON_NAME]! Tudo bem? Espero que esteja em um momento de tranquilidade …" at bounding box center [281, 181] width 197 height 11
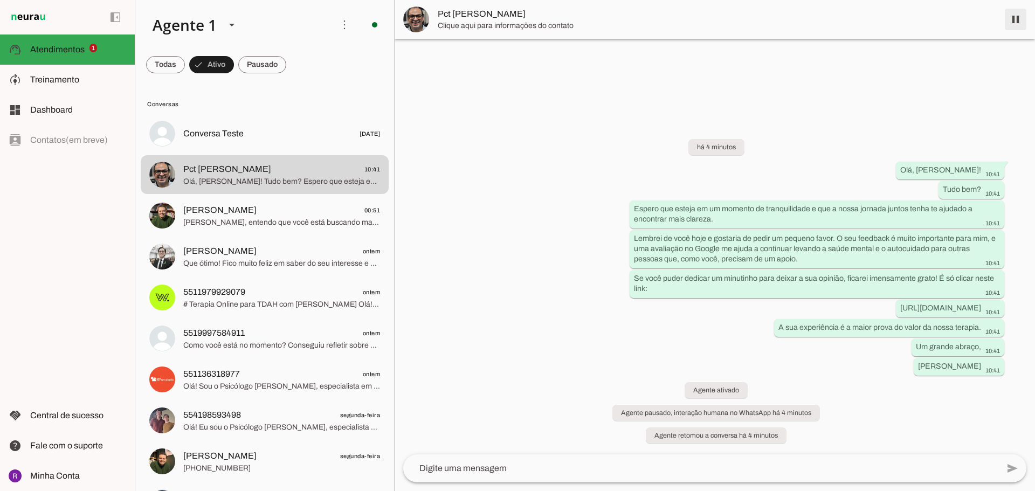
click at [1013, 19] on span at bounding box center [1016, 19] width 26 height 26
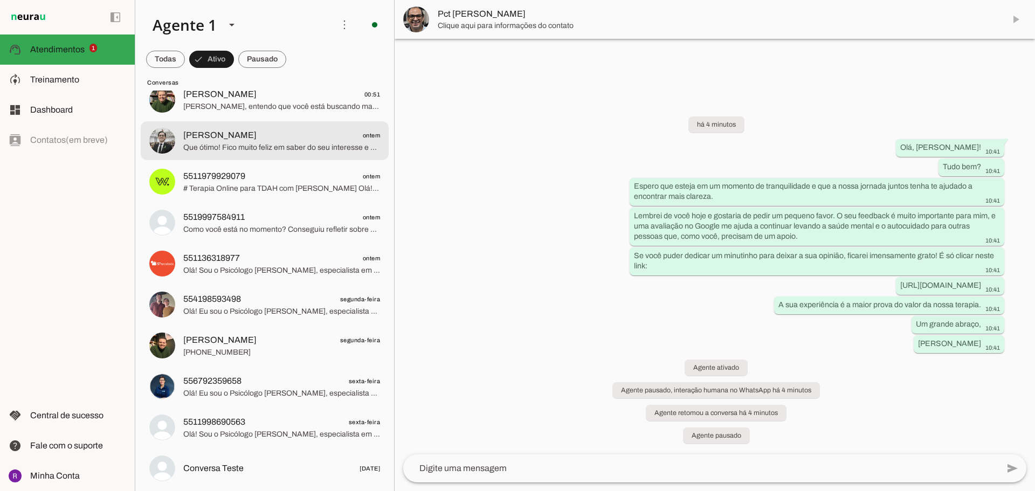
scroll to position [79, 0]
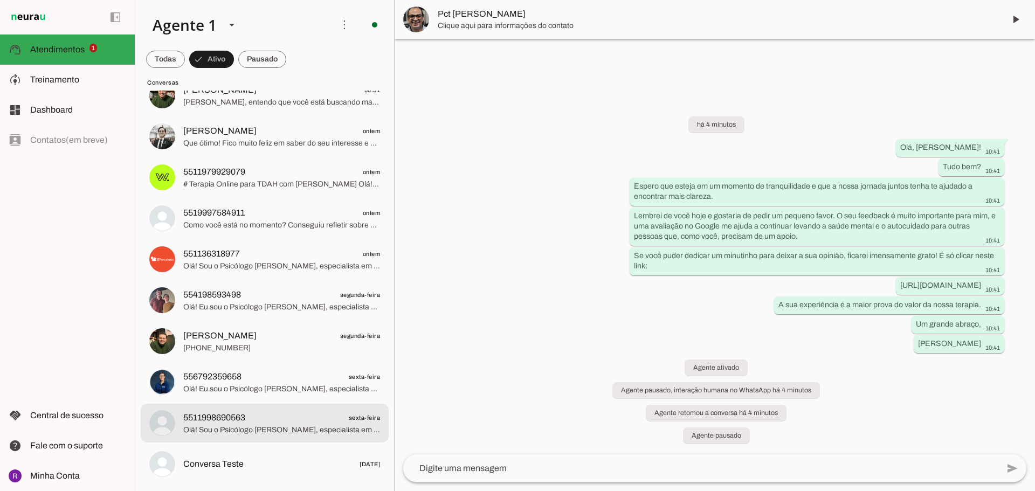
click at [291, 411] on span "5511998690563 sexta-feira" at bounding box center [281, 417] width 197 height 13
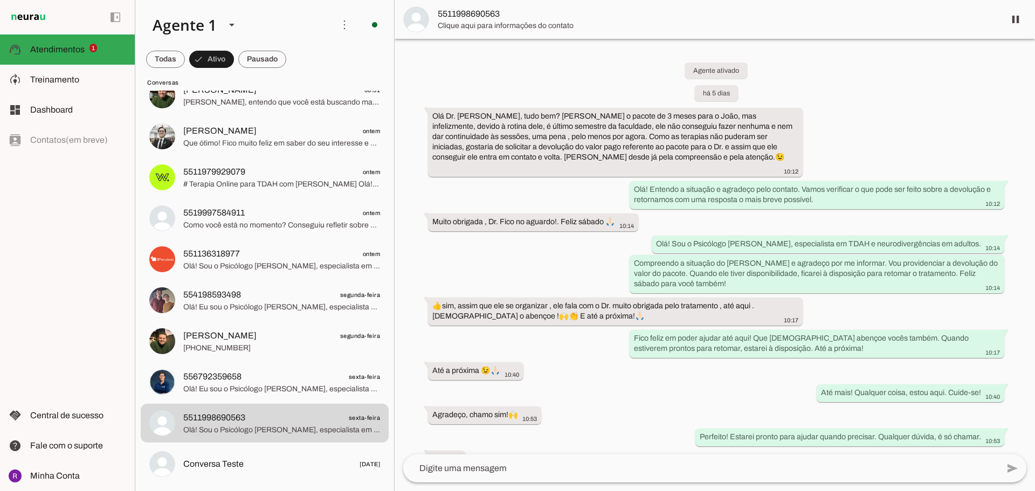
scroll to position [44, 0]
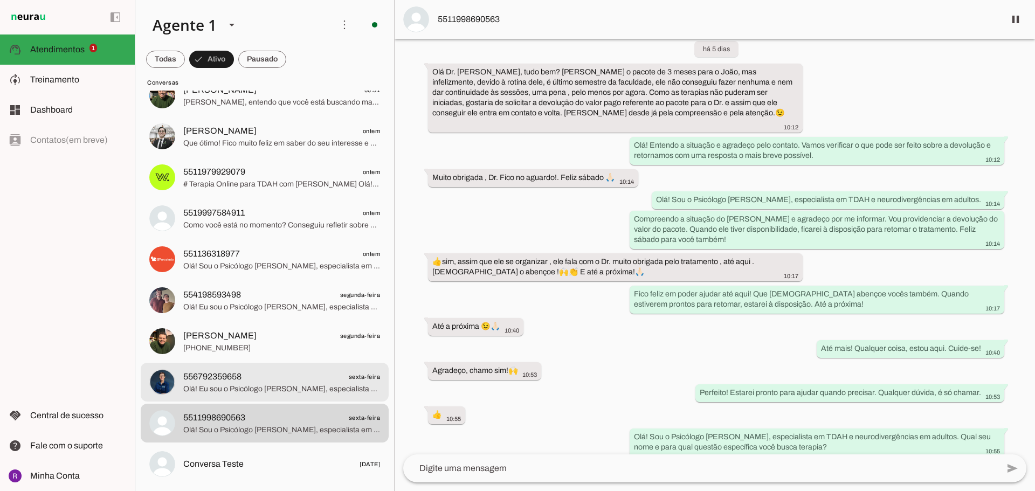
click at [205, 373] on span "556792359658" at bounding box center [212, 376] width 58 height 13
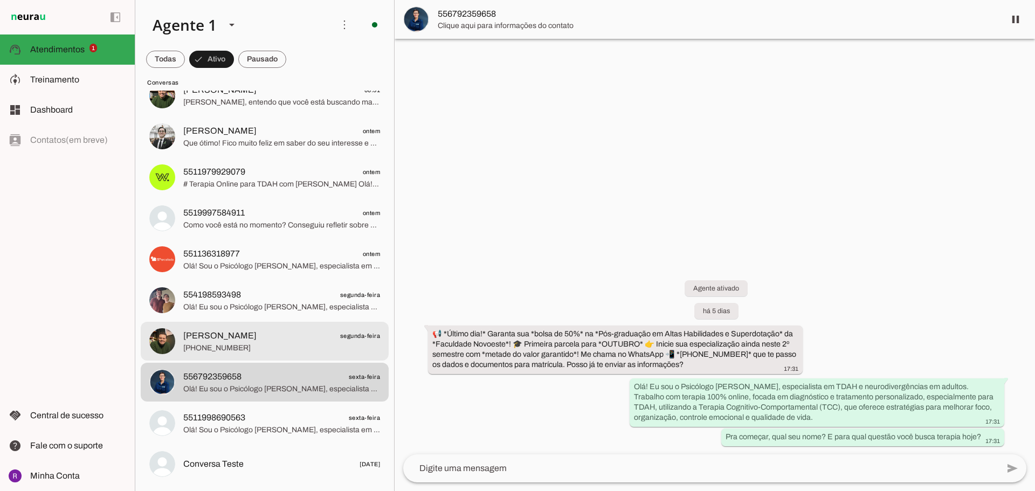
click at [213, 350] on span "[PHONE_NUMBER]" at bounding box center [281, 348] width 197 height 11
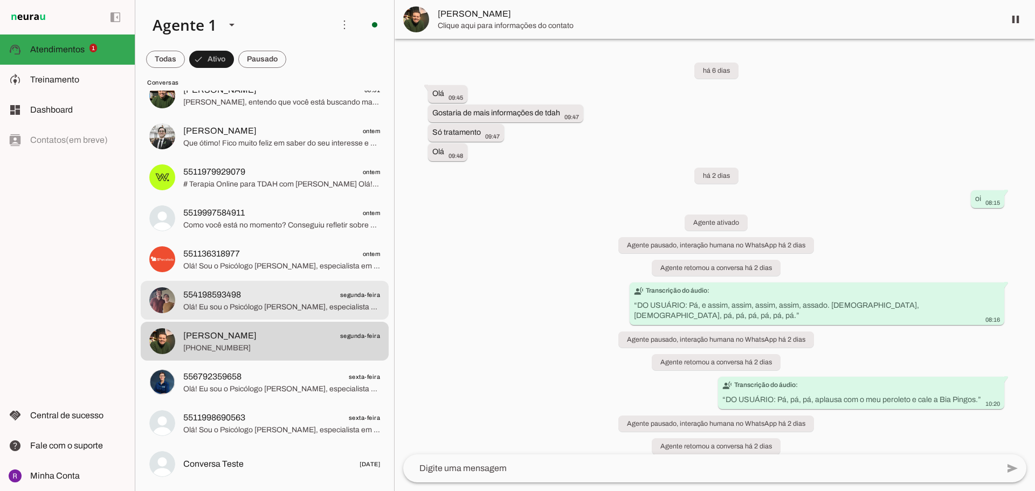
scroll to position [109, 0]
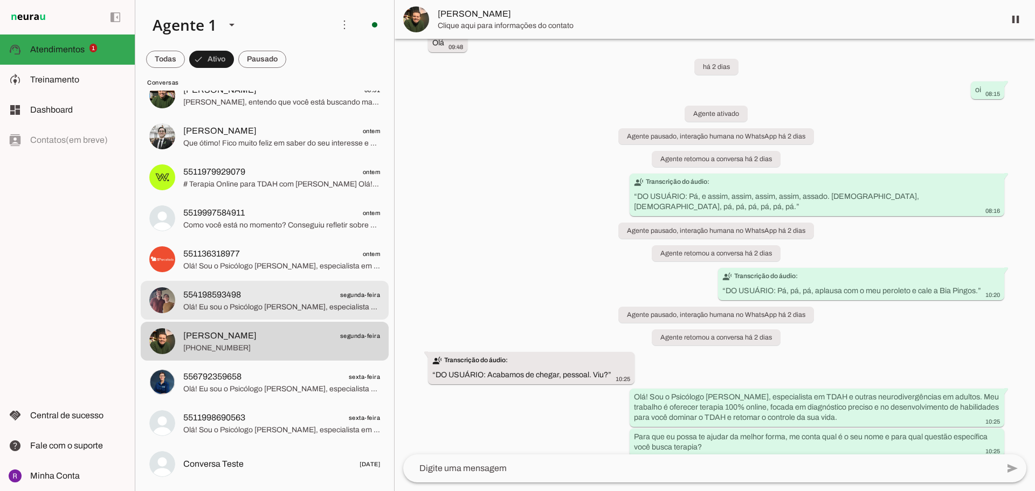
click at [217, 306] on span "Olá! Eu sou o Psicólogo [PERSON_NAME], especialista em TDAH e outras neurodiver…" at bounding box center [281, 307] width 197 height 11
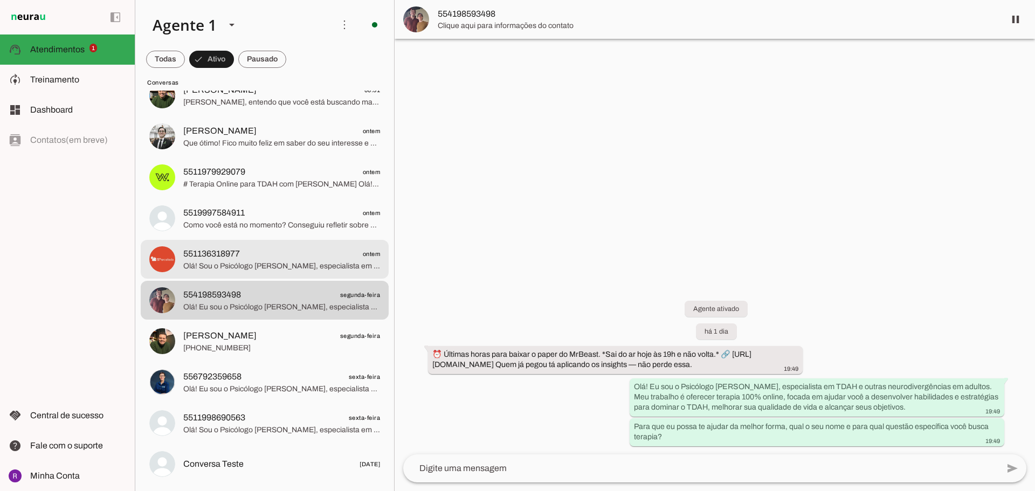
click at [218, 252] on span "551136318977" at bounding box center [211, 253] width 57 height 13
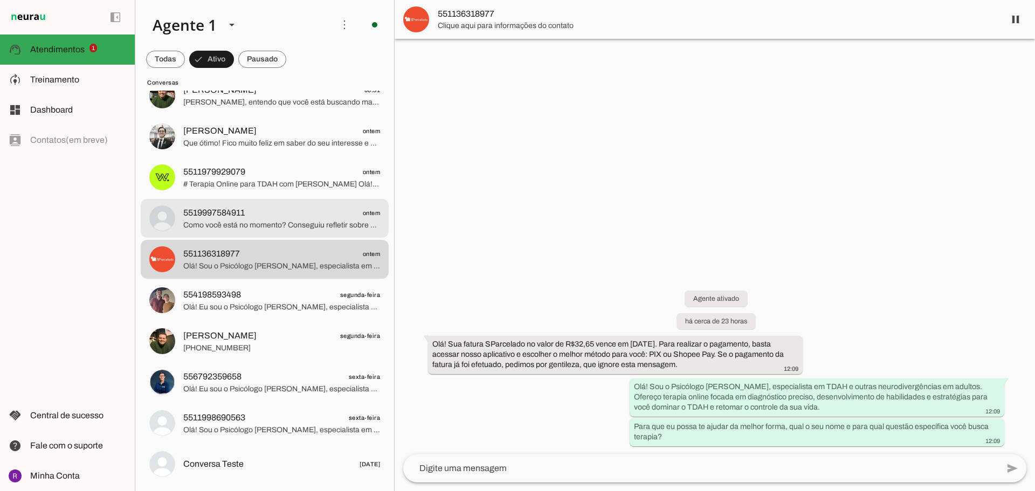
click at [228, 217] on span "5519997584911" at bounding box center [213, 212] width 61 height 13
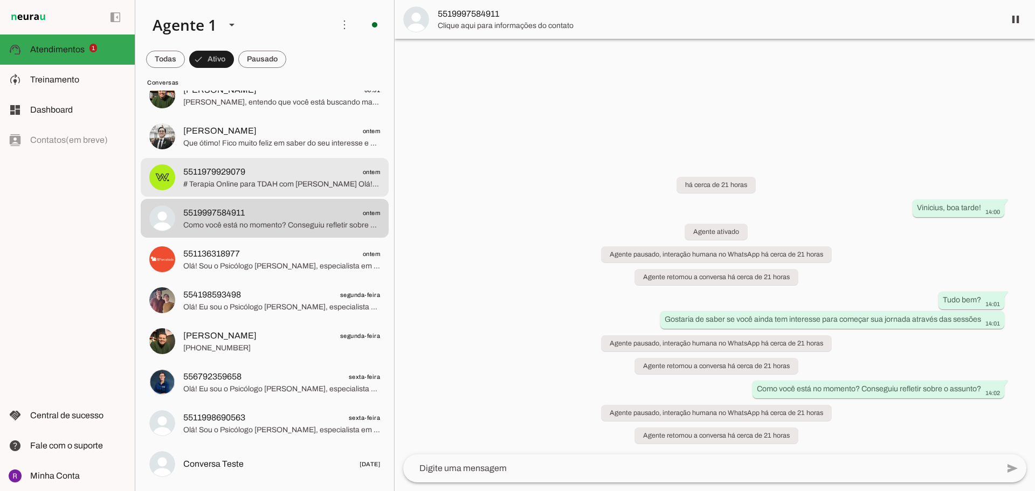
click at [236, 182] on span "# Terapia Online para TDAH com [PERSON_NAME] Olá! Sou o Psicólogo [PERSON_NAME]…" at bounding box center [281, 184] width 197 height 11
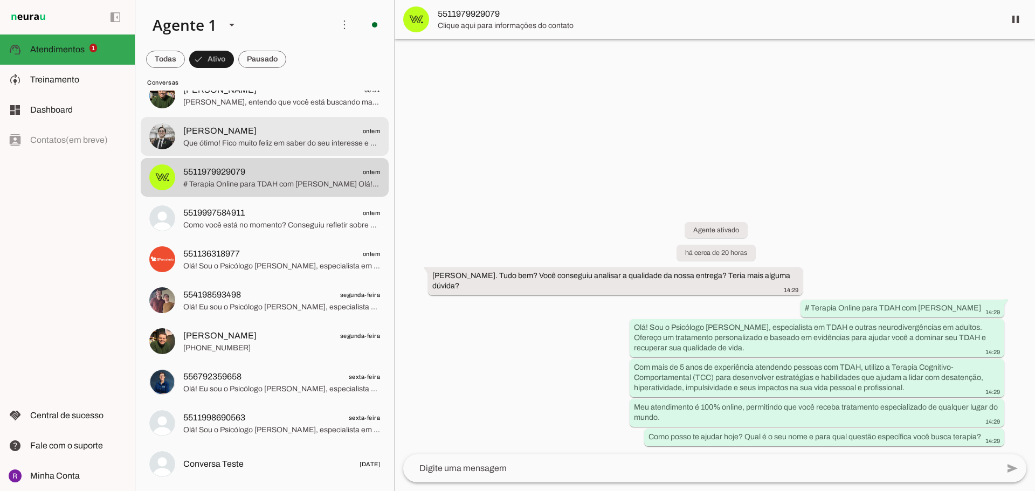
click at [240, 139] on span "Que ótimo! Fico muito feliz em saber do seu interesse e motivação em iniciar o …" at bounding box center [281, 143] width 197 height 11
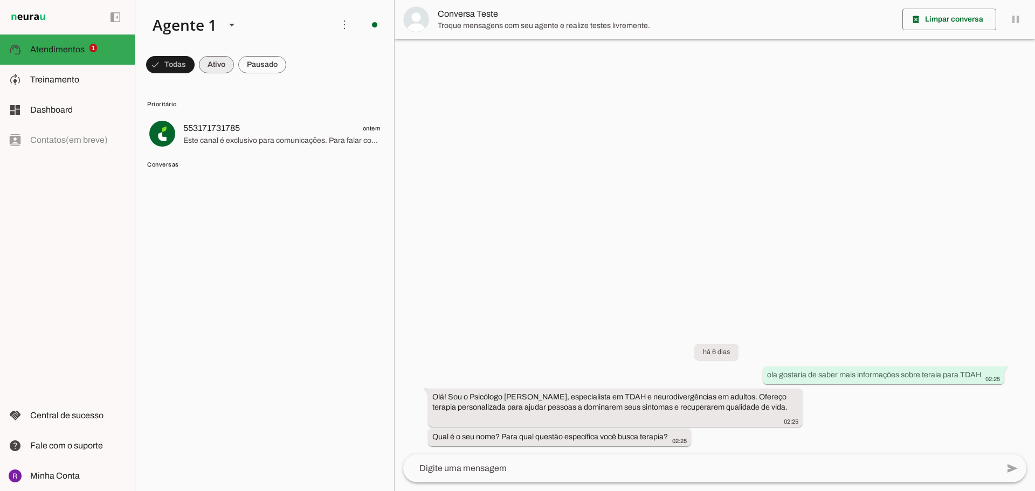
click at [195, 67] on span at bounding box center [170, 65] width 49 height 26
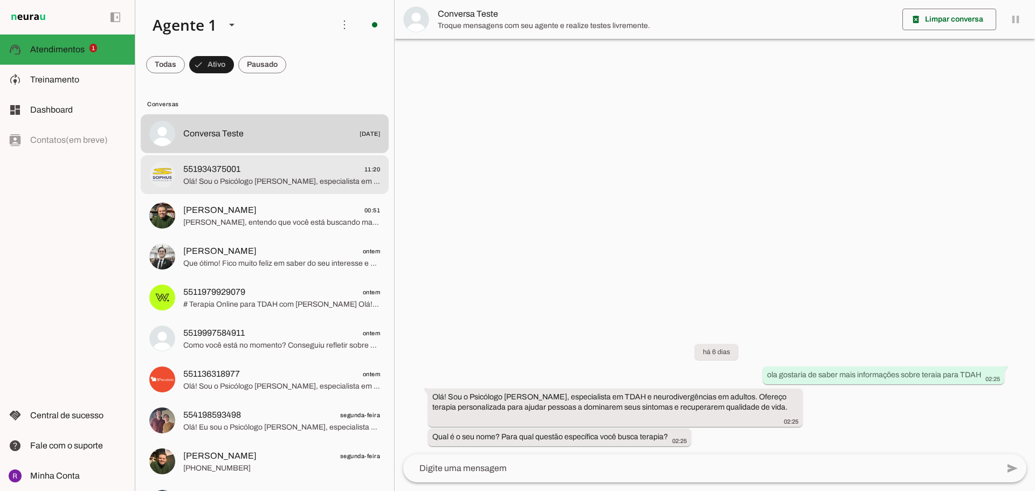
click at [295, 184] on span "Olá! Sou o Psicólogo [PERSON_NAME], especialista em TDAH e outras neurodivergên…" at bounding box center [281, 181] width 197 height 11
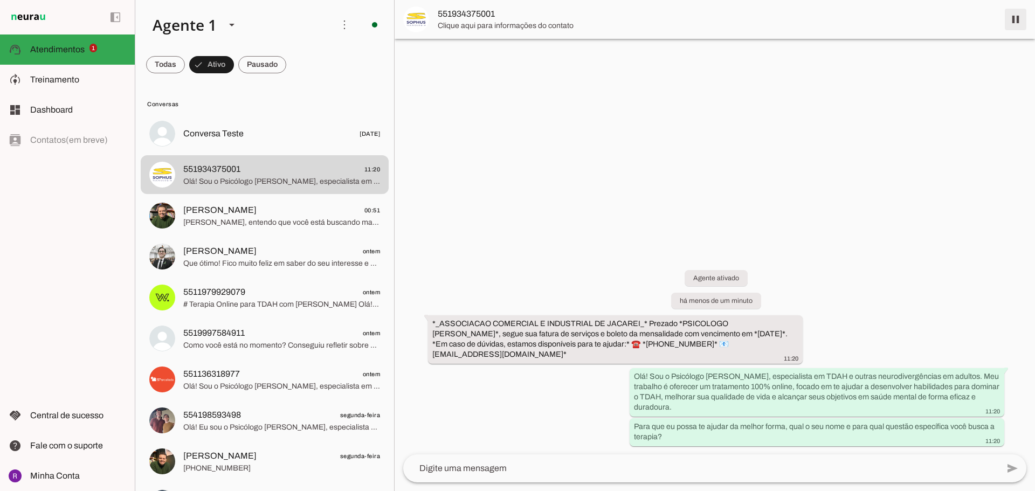
click at [1018, 24] on span at bounding box center [1016, 19] width 26 height 26
